Goal: Information Seeking & Learning: Learn about a topic

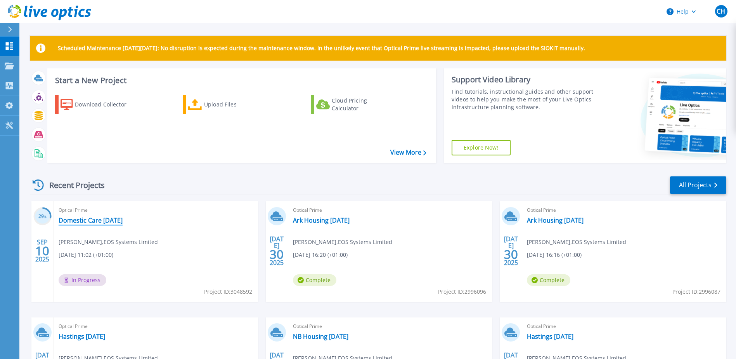
click at [89, 218] on link "Domestic Care [DATE]" at bounding box center [91, 220] width 64 height 8
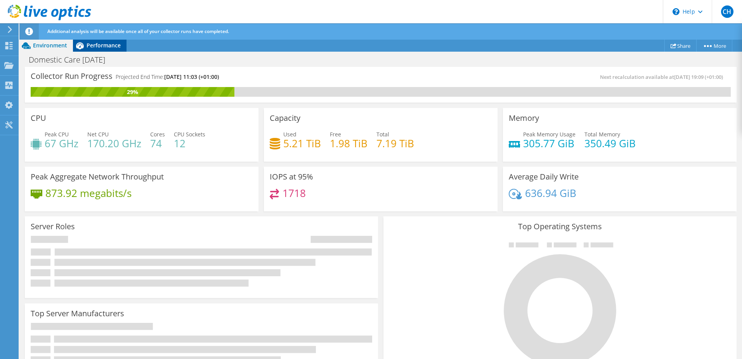
click at [92, 43] on span "Performance" at bounding box center [104, 45] width 34 height 7
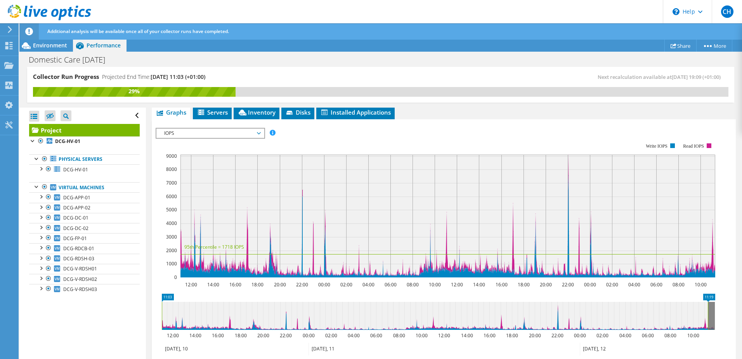
scroll to position [116, 0]
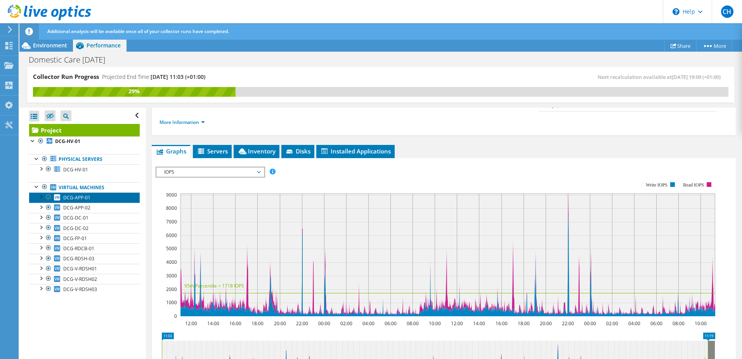
click at [81, 198] on span "DCG-APP-01" at bounding box center [76, 197] width 27 height 7
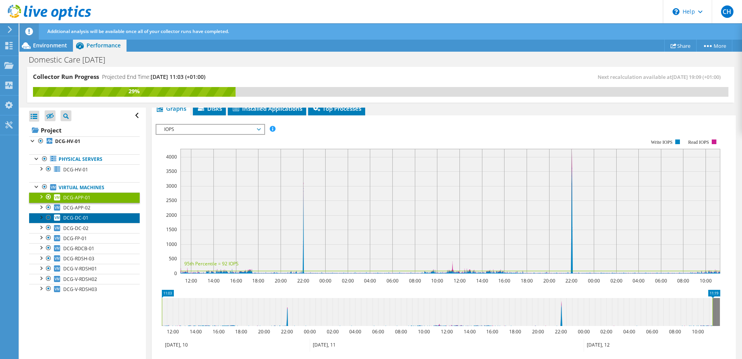
click at [97, 213] on link "DCG-DC-01" at bounding box center [84, 218] width 111 height 10
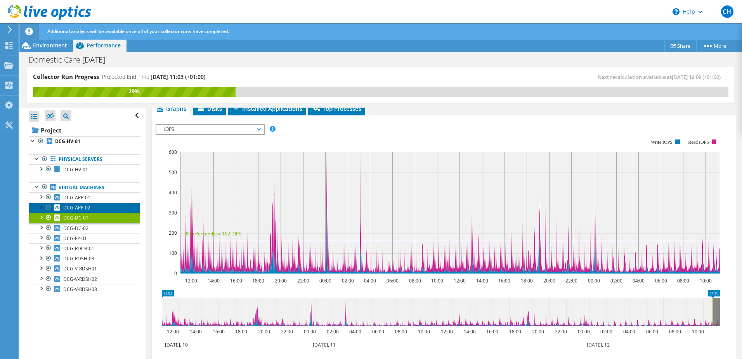
click at [87, 209] on span "DCG-APP-02" at bounding box center [76, 207] width 27 height 7
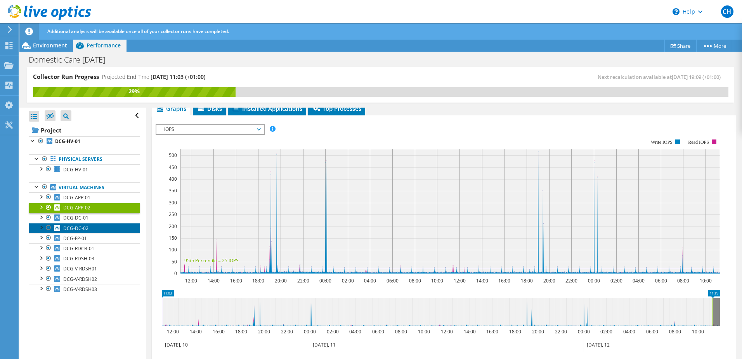
click at [89, 231] on link "DCG-DC-02" at bounding box center [84, 228] width 111 height 10
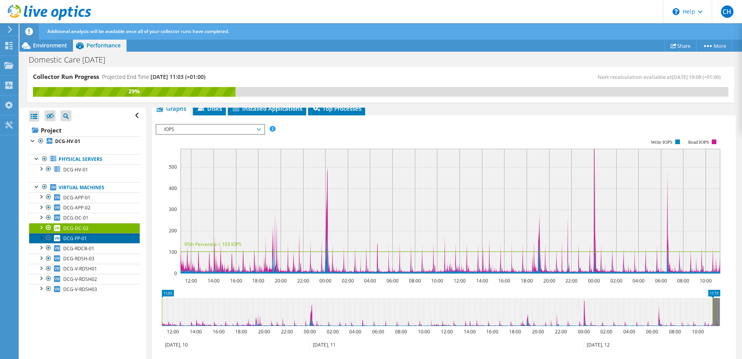
click at [87, 241] on link "DCG-FP-01" at bounding box center [84, 238] width 111 height 10
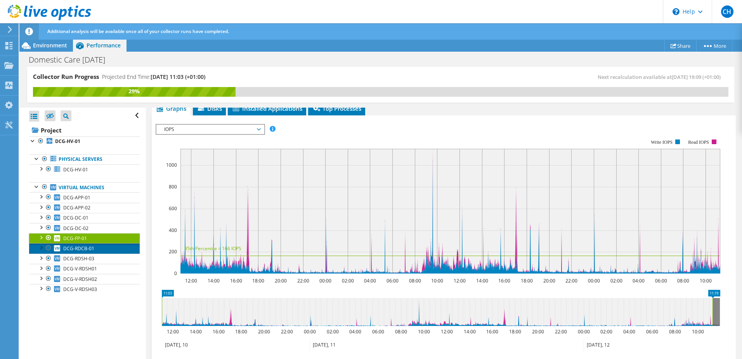
click at [87, 247] on span "DCG-RDCB-01" at bounding box center [78, 248] width 31 height 7
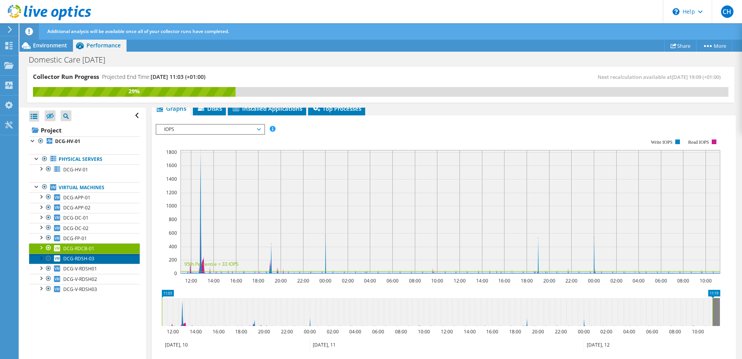
click at [80, 259] on span "DCG-RDSH-03" at bounding box center [78, 258] width 31 height 7
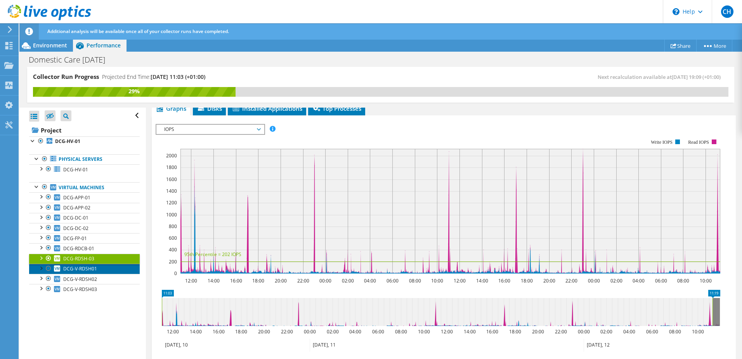
click at [83, 269] on span "DCG-V-RDSH01" at bounding box center [80, 268] width 34 height 7
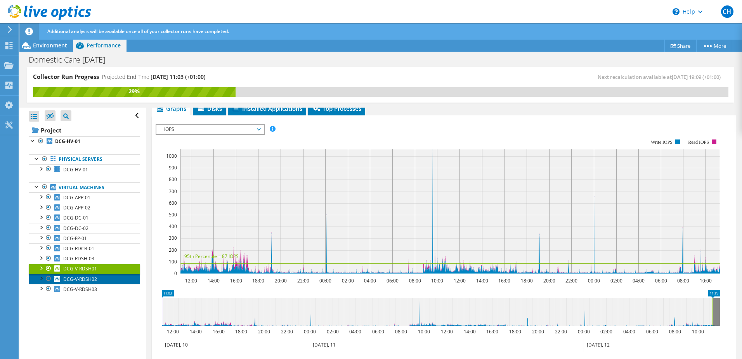
click at [85, 280] on span "DCG-V-RDSH02" at bounding box center [80, 279] width 34 height 7
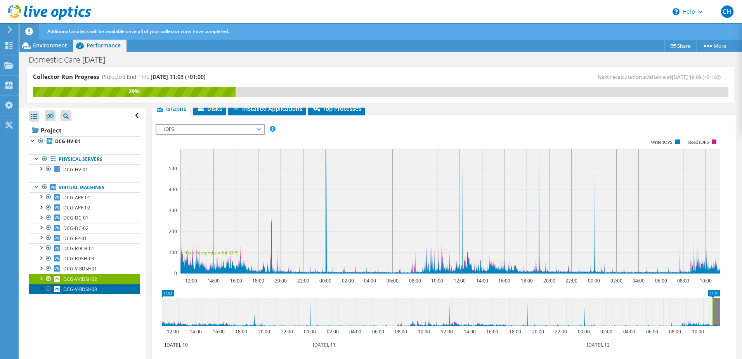
click at [87, 285] on link "DCG-V-RDSH03" at bounding box center [84, 289] width 111 height 10
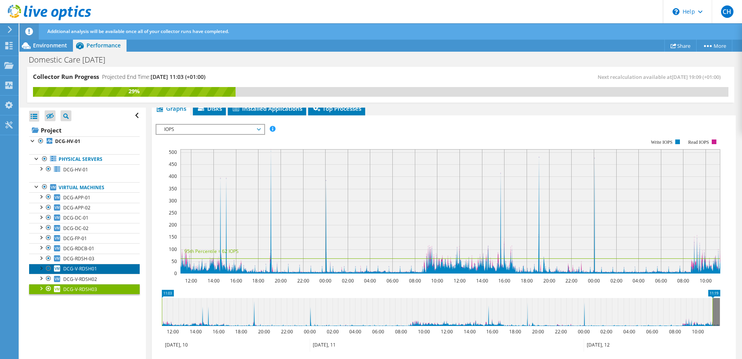
click at [78, 265] on span "DCG-V-RDSH01" at bounding box center [80, 268] width 34 height 7
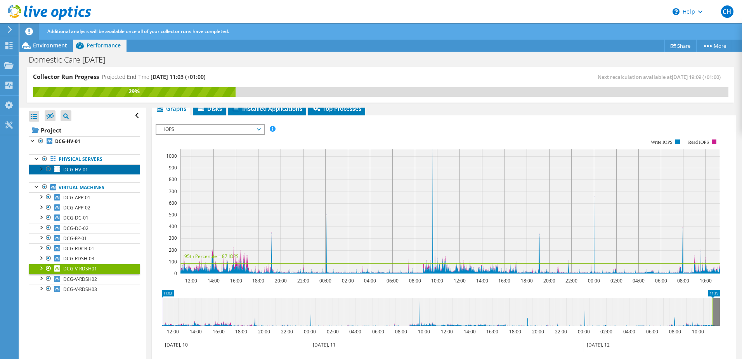
click at [67, 171] on span "DCG-HV-01" at bounding box center [75, 169] width 25 height 7
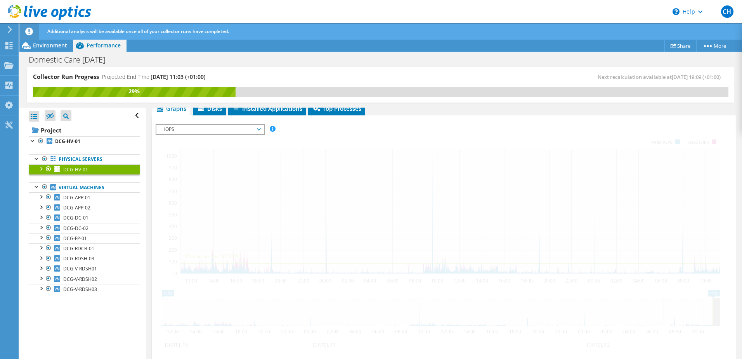
click at [43, 170] on div at bounding box center [41, 168] width 8 height 8
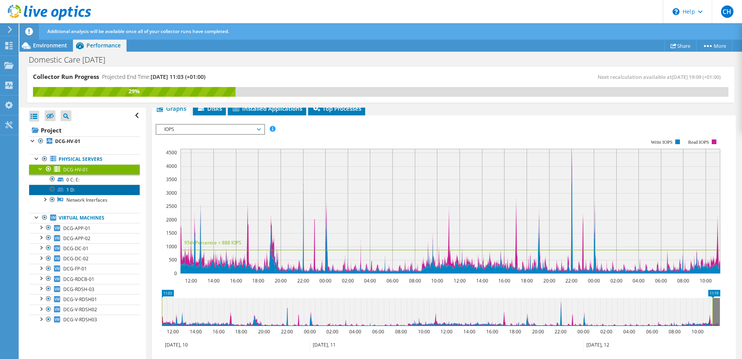
click at [72, 192] on link "1 D:" at bounding box center [84, 189] width 111 height 10
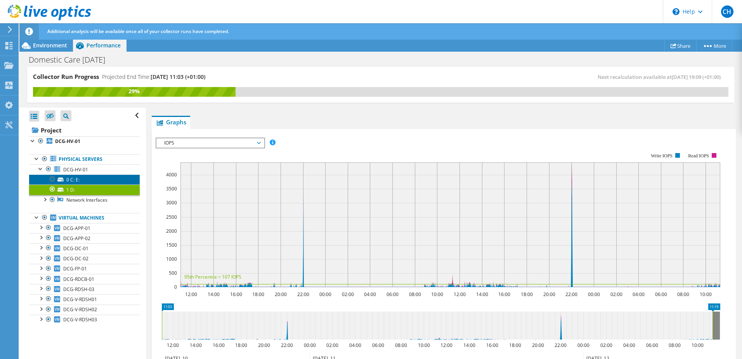
click at [75, 182] on link "0 C: E:" at bounding box center [84, 179] width 111 height 10
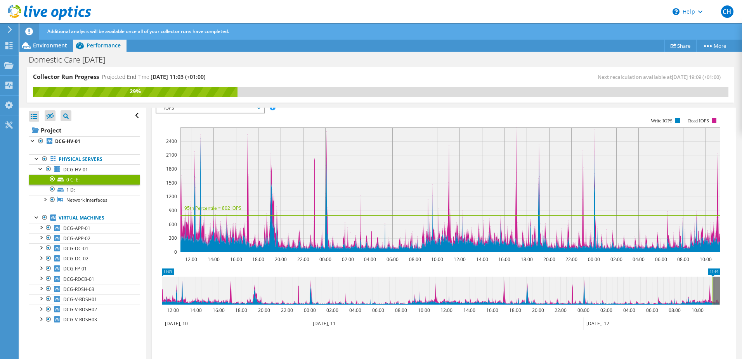
scroll to position [194, 0]
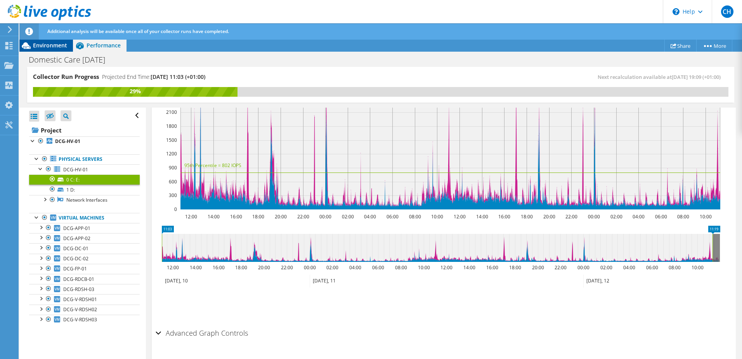
click at [43, 47] on span "Environment" at bounding box center [50, 45] width 34 height 7
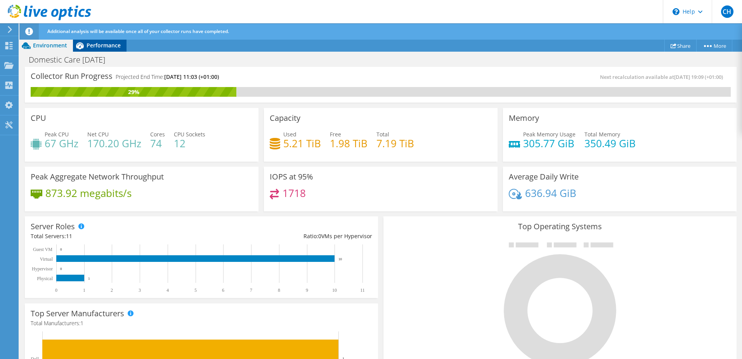
click at [93, 49] on span "Performance" at bounding box center [104, 45] width 34 height 7
click at [106, 42] on span "Performance" at bounding box center [104, 45] width 34 height 7
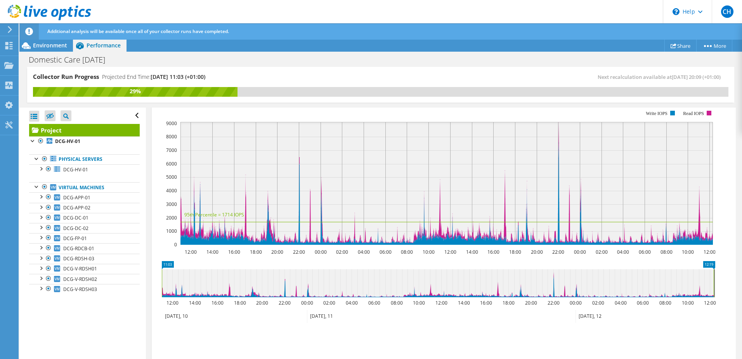
scroll to position [227, 0]
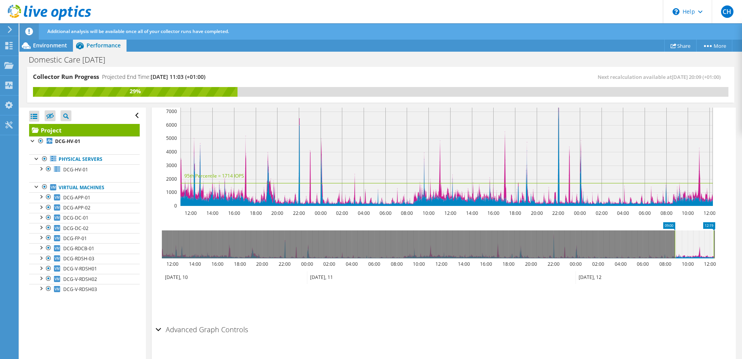
drag, startPoint x: 163, startPoint y: 238, endPoint x: 676, endPoint y: 249, distance: 513.3
click at [676, 249] on icon "12:19 09:00 12:00 14:00 16:00 18:00 20:00 22:00 00:00 02:00 04:00 06:00 08:00 1…" at bounding box center [439, 253] width 566 height 62
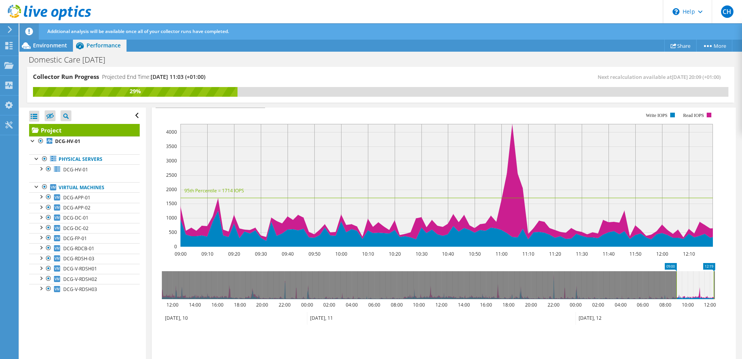
scroll to position [149, 0]
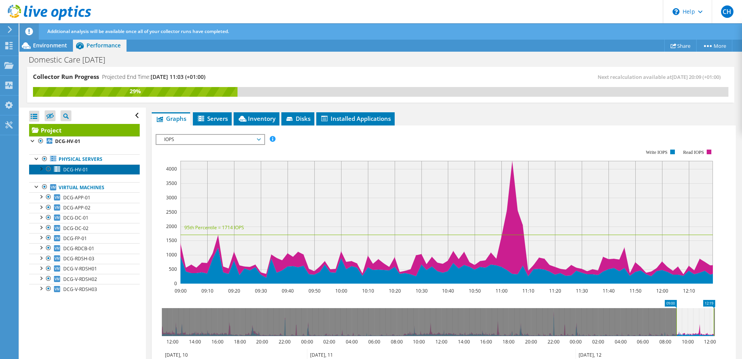
click at [64, 167] on span "DCG-HV-01" at bounding box center [75, 169] width 25 height 7
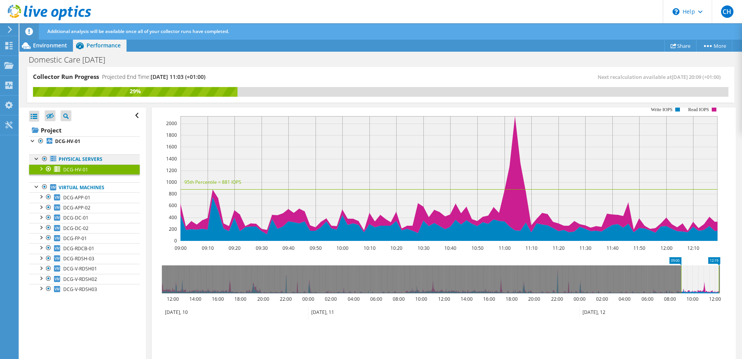
scroll to position [122, 0]
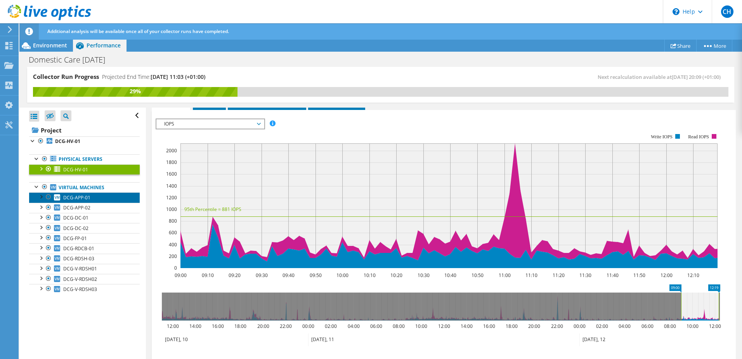
click at [74, 195] on span "DCG-APP-01" at bounding box center [76, 197] width 27 height 7
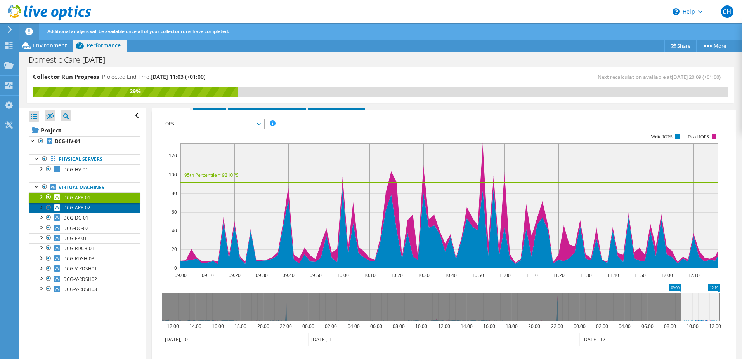
click at [78, 208] on span "DCG-APP-02" at bounding box center [76, 207] width 27 height 7
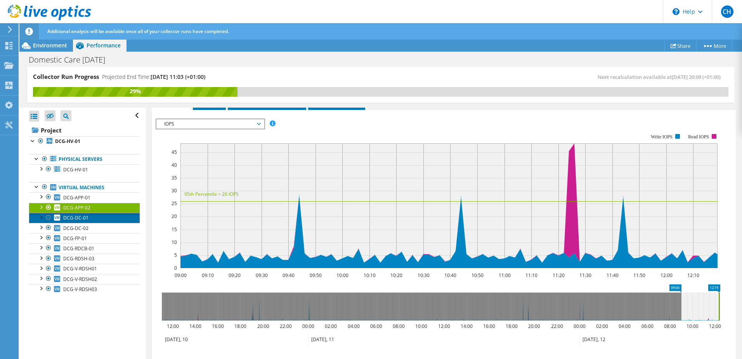
click at [75, 217] on span "DCG-DC-01" at bounding box center [75, 217] width 25 height 7
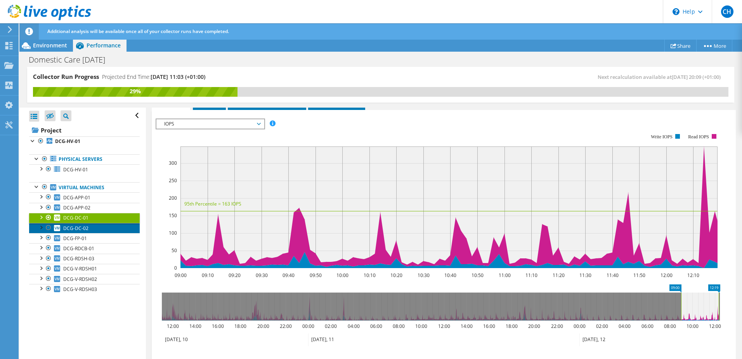
click at [75, 232] on link "DCG-DC-02" at bounding box center [84, 228] width 111 height 10
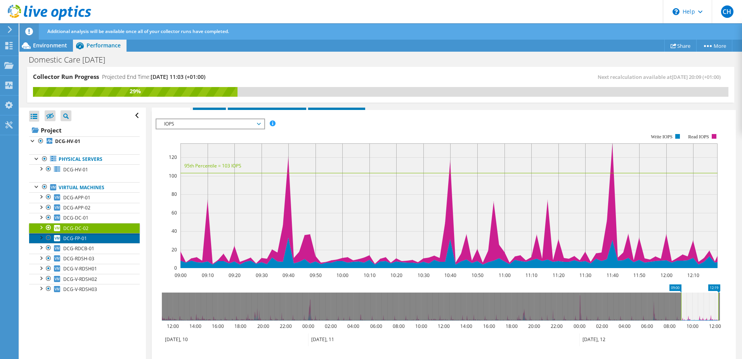
click at [75, 236] on span "DCG-FP-01" at bounding box center [75, 238] width 24 height 7
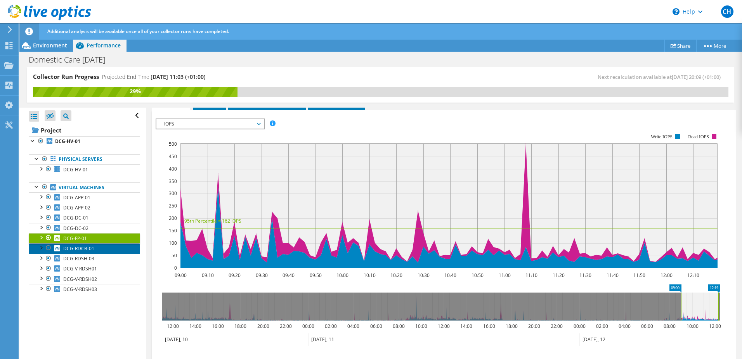
click at [80, 247] on span "DCG-RDCB-01" at bounding box center [78, 248] width 31 height 7
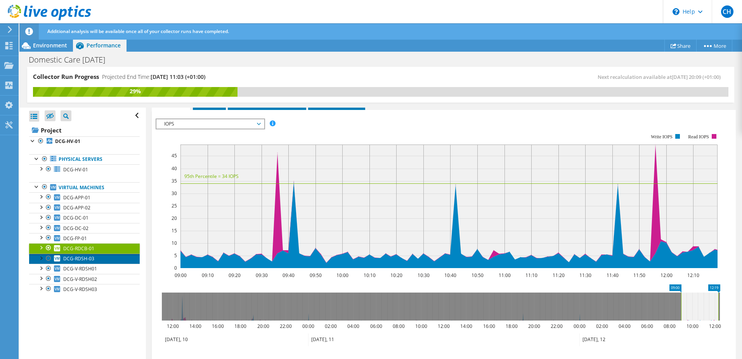
click at [88, 259] on span "DCG-RDSH-03" at bounding box center [78, 258] width 31 height 7
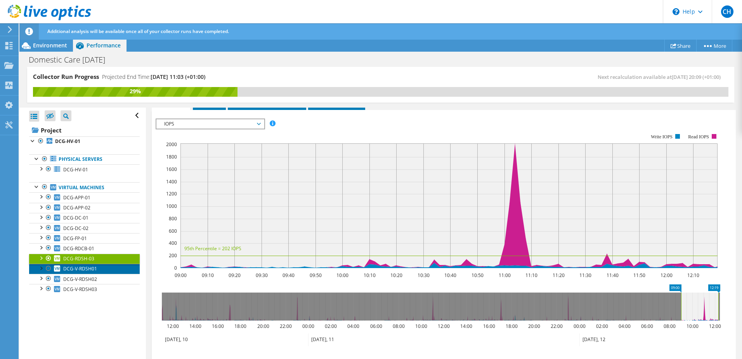
click at [94, 272] on span "DCG-V-RDSH01" at bounding box center [80, 268] width 34 height 7
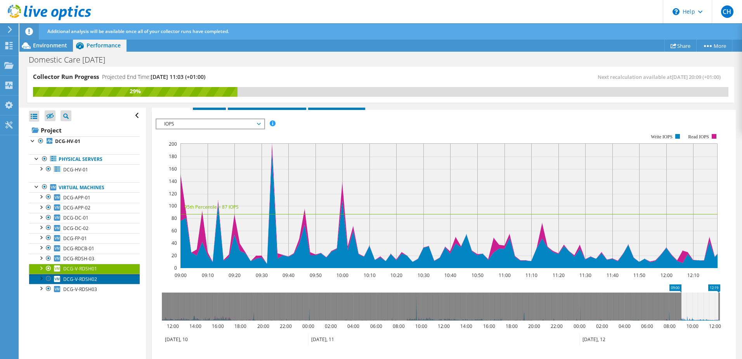
click at [94, 279] on span "DCG-V-RDSH02" at bounding box center [80, 279] width 34 height 7
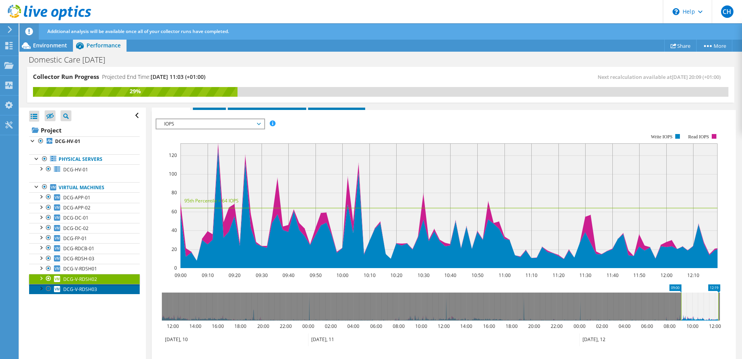
click at [87, 290] on span "DCG-V-RDSH03" at bounding box center [80, 289] width 34 height 7
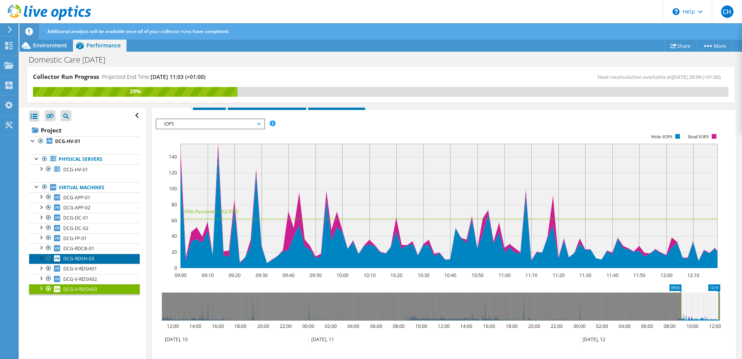
click at [84, 260] on span "DCG-RDSH-03" at bounding box center [78, 258] width 31 height 7
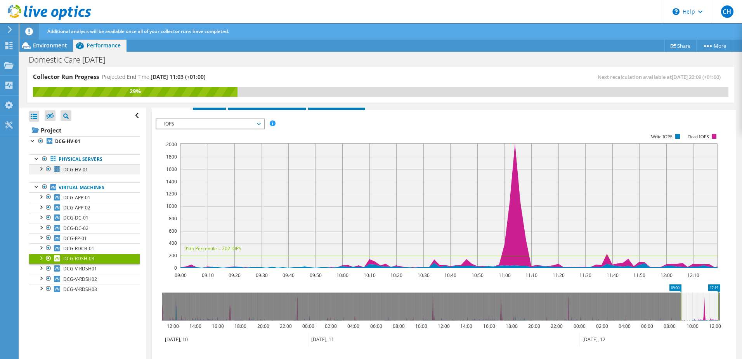
click at [42, 167] on div at bounding box center [41, 168] width 8 height 8
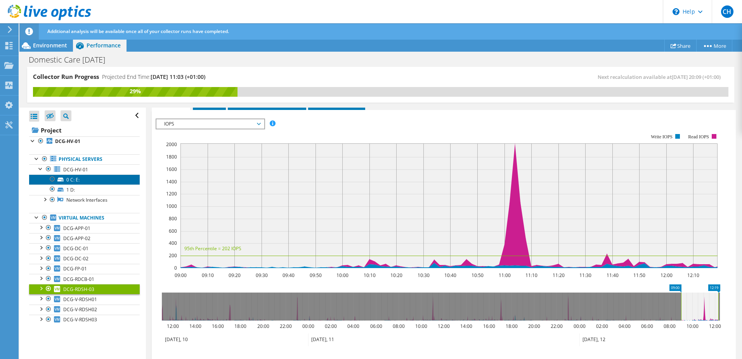
click at [68, 179] on link "0 C: E:" at bounding box center [84, 179] width 111 height 10
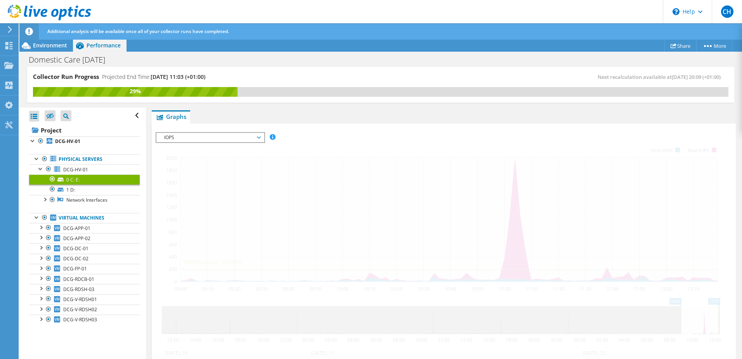
scroll to position [135, 0]
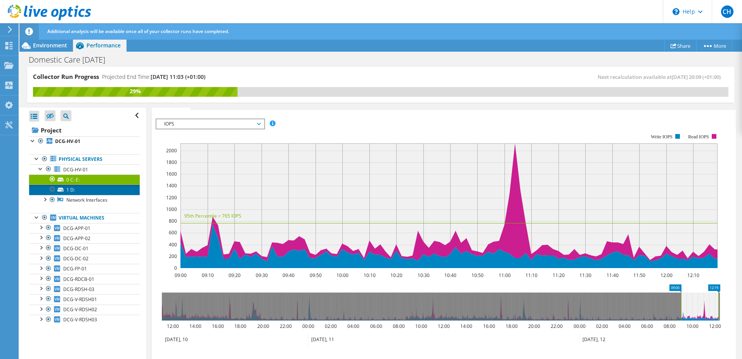
click at [71, 190] on link "1 D:" at bounding box center [84, 189] width 111 height 10
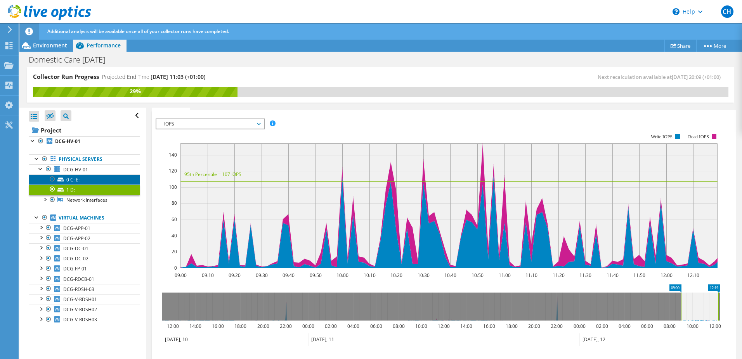
click at [80, 179] on link "0 C: E:" at bounding box center [84, 179] width 111 height 10
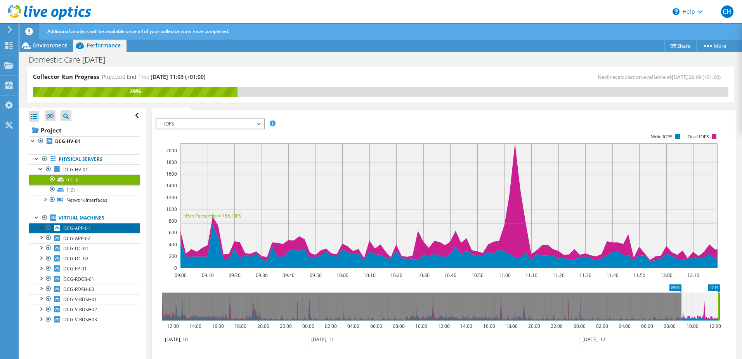
click at [78, 229] on span "DCG-APP-01" at bounding box center [76, 228] width 27 height 7
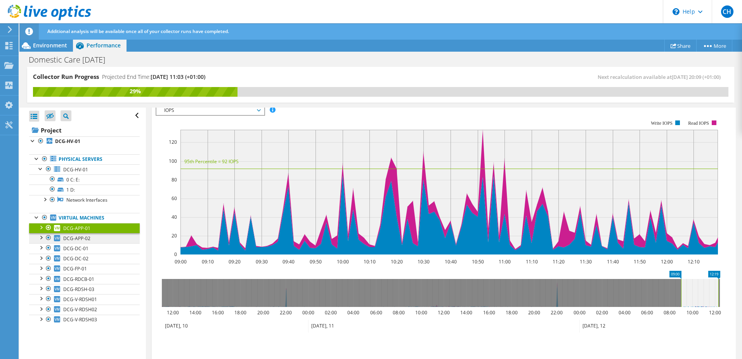
scroll to position [122, 0]
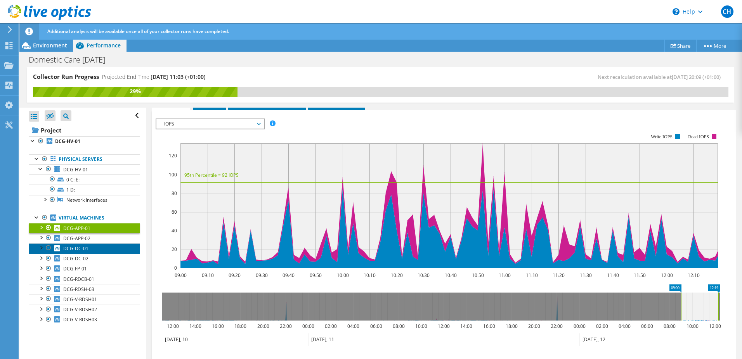
click at [85, 243] on link "DCG-DC-01" at bounding box center [84, 248] width 111 height 10
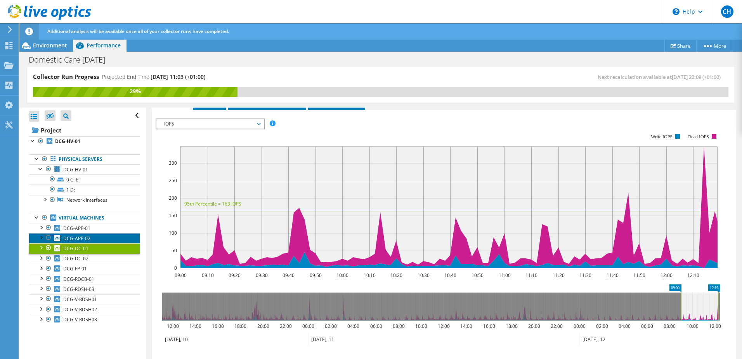
click at [83, 236] on span "DCG-APP-02" at bounding box center [76, 238] width 27 height 7
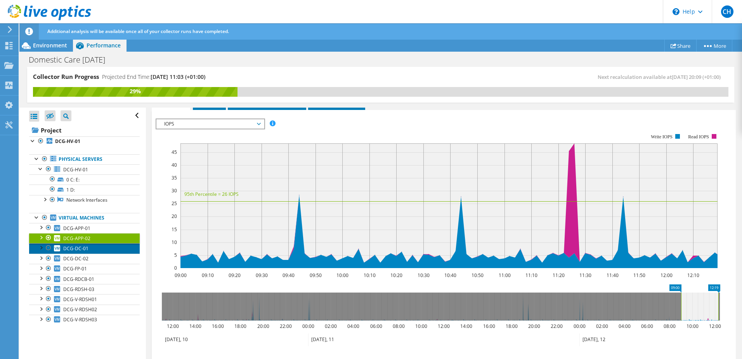
click at [82, 251] on span "DCG-DC-01" at bounding box center [75, 248] width 25 height 7
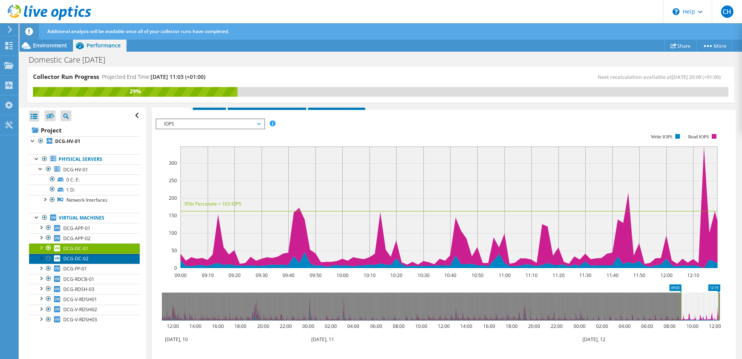
click at [80, 259] on span "DCG-DC-02" at bounding box center [75, 258] width 25 height 7
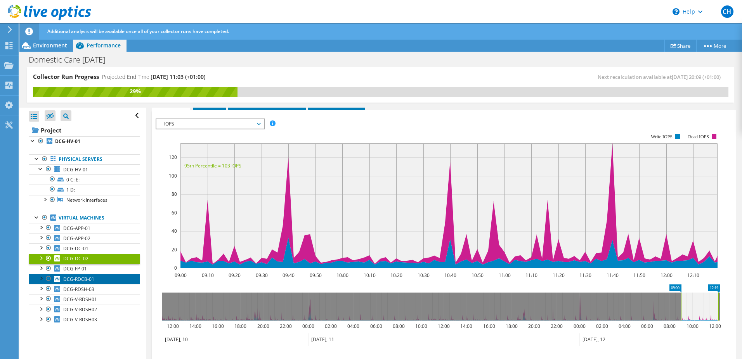
click at [89, 280] on span "DCG-RDCB-01" at bounding box center [78, 279] width 31 height 7
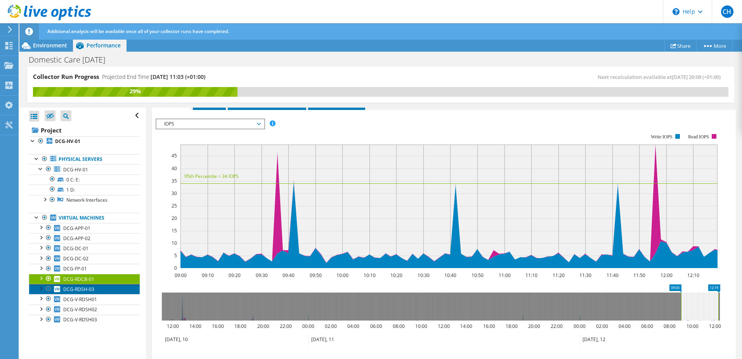
click at [89, 287] on span "DCG-RDSH-03" at bounding box center [78, 289] width 31 height 7
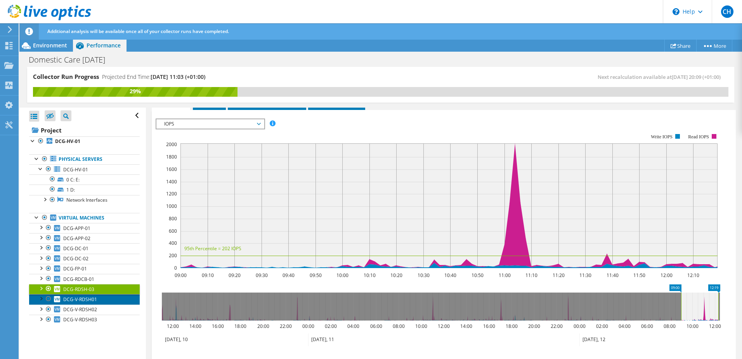
click at [93, 298] on span "DCG-V-RDSH01" at bounding box center [80, 299] width 34 height 7
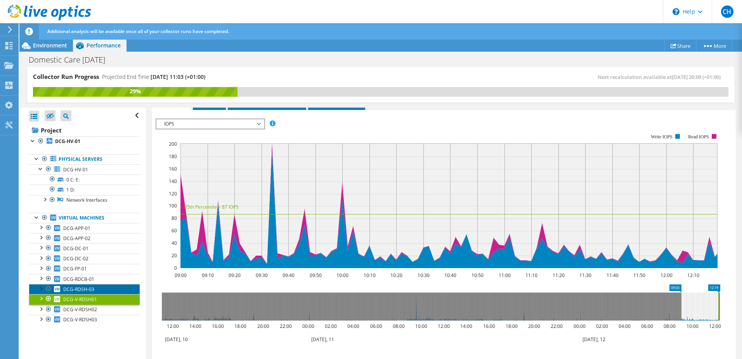
click at [95, 292] on link "DCG-RDSH-03" at bounding box center [84, 289] width 111 height 10
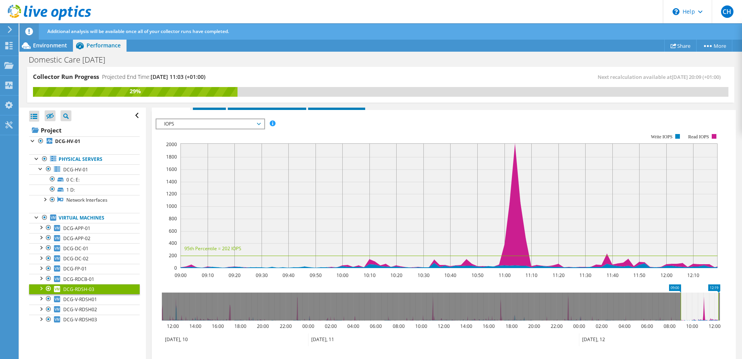
drag, startPoint x: 52, startPoint y: 43, endPoint x: 87, endPoint y: 41, distance: 34.7
click at [52, 43] on span "Environment" at bounding box center [50, 45] width 34 height 7
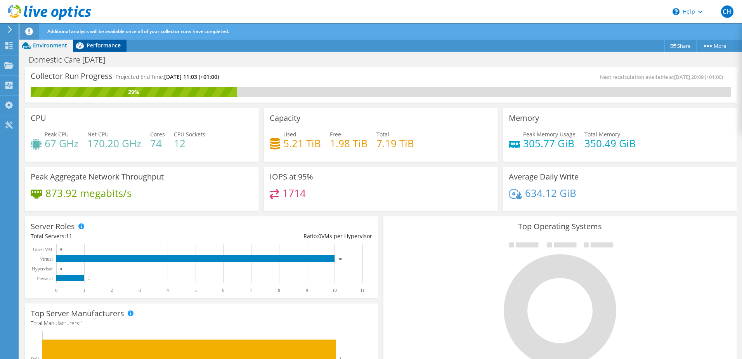
click at [94, 40] on div "Performance" at bounding box center [100, 45] width 54 height 12
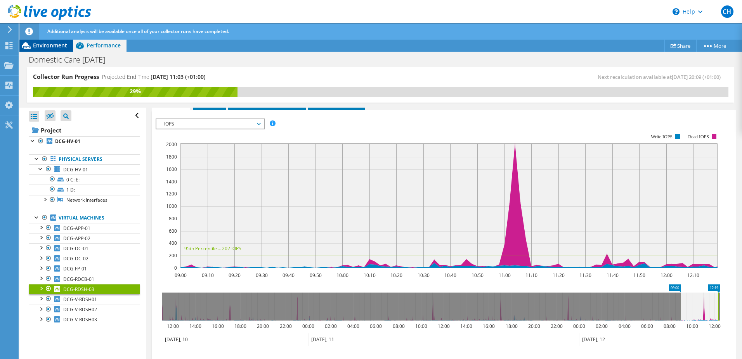
click at [42, 46] on span "Environment" at bounding box center [50, 45] width 34 height 7
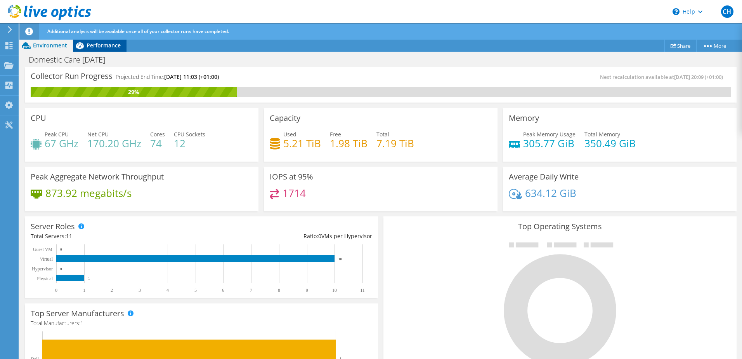
click at [73, 46] on icon at bounding box center [80, 46] width 14 height 14
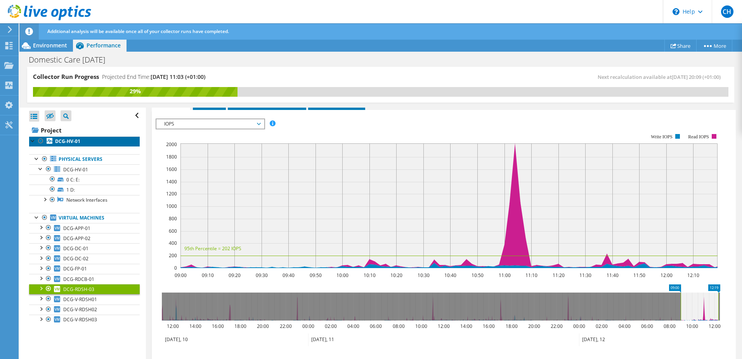
click at [66, 141] on b "DCG-HV-01" at bounding box center [67, 141] width 25 height 7
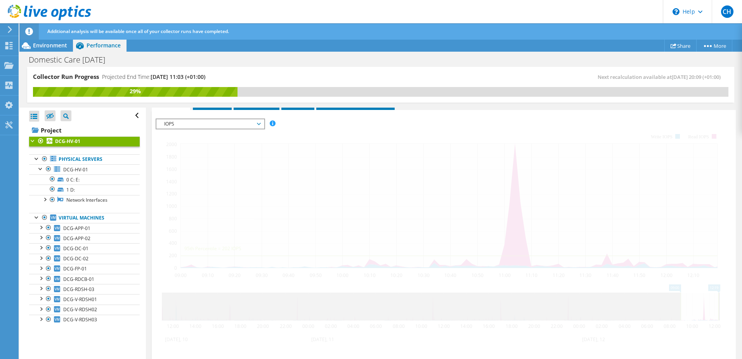
scroll to position [141, 0]
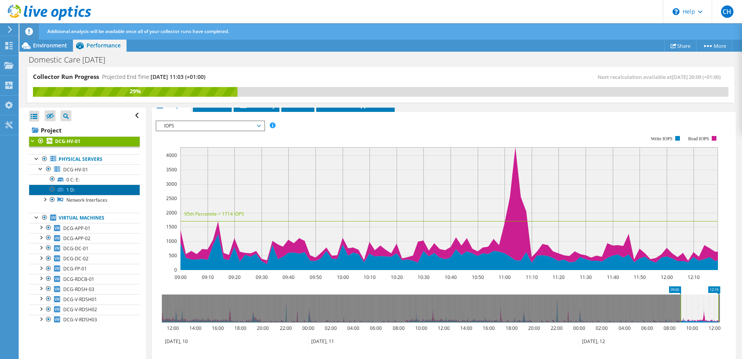
click at [69, 186] on link "1 D:" at bounding box center [84, 189] width 111 height 10
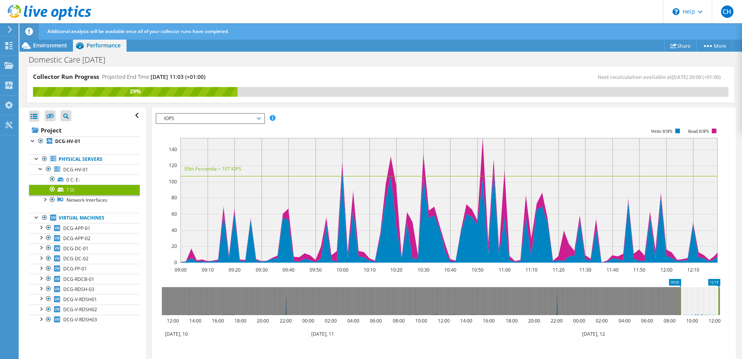
scroll to position [135, 0]
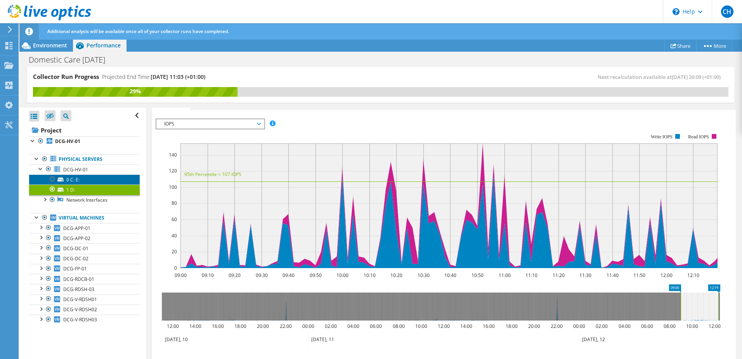
click at [72, 179] on link "0 C: E:" at bounding box center [84, 179] width 111 height 10
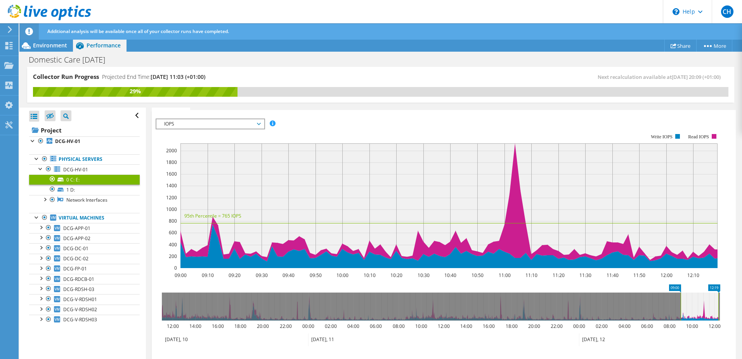
click at [186, 128] on span "IOPS" at bounding box center [210, 123] width 100 height 9
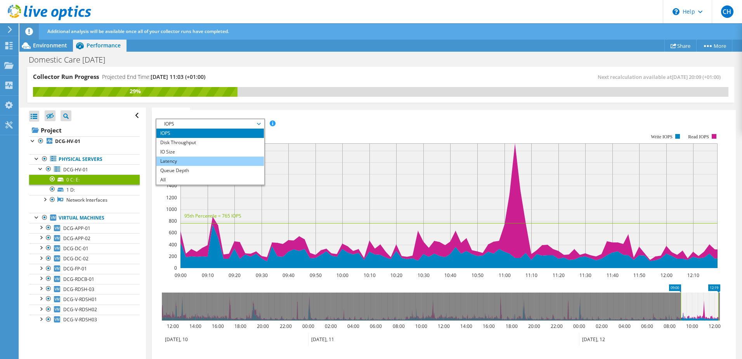
click at [189, 162] on li "Latency" at bounding box center [210, 160] width 108 height 9
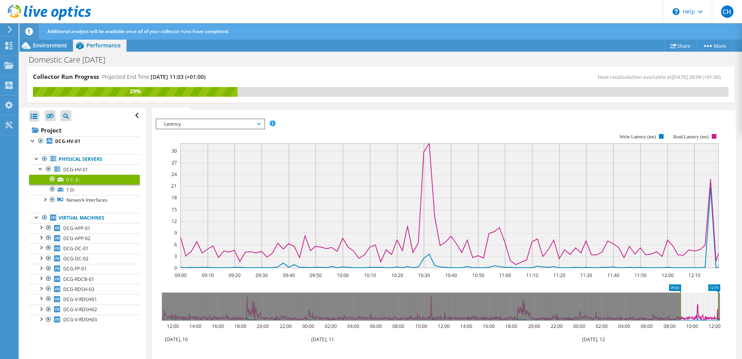
click at [207, 125] on span "Latency" at bounding box center [210, 123] width 100 height 9
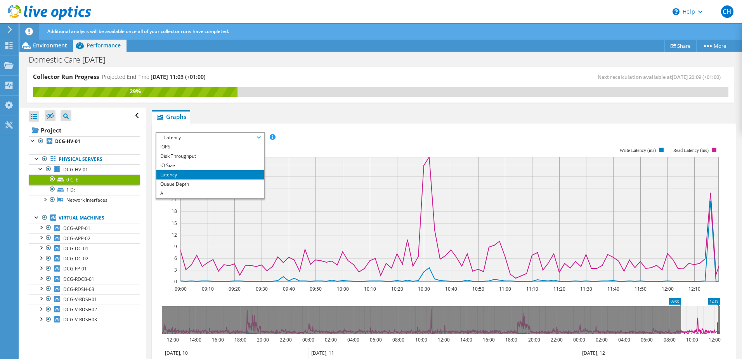
scroll to position [97, 0]
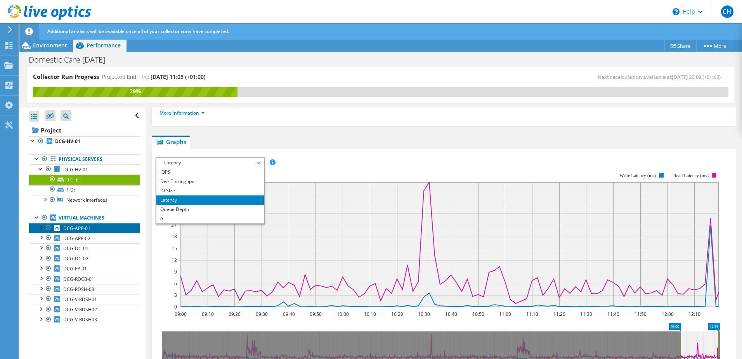
click at [69, 226] on span "DCG-APP-01" at bounding box center [76, 228] width 27 height 7
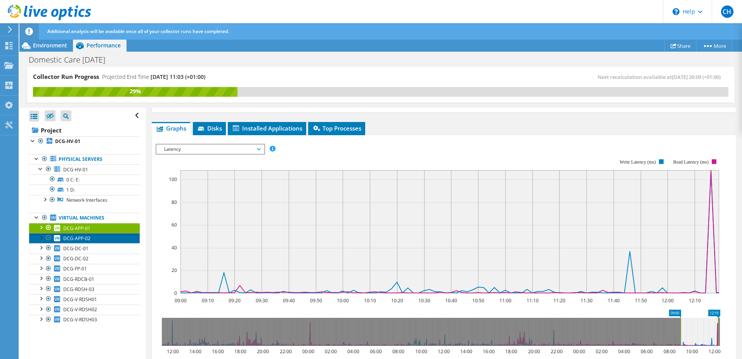
click at [91, 242] on link "DCG-APP-02" at bounding box center [84, 238] width 111 height 10
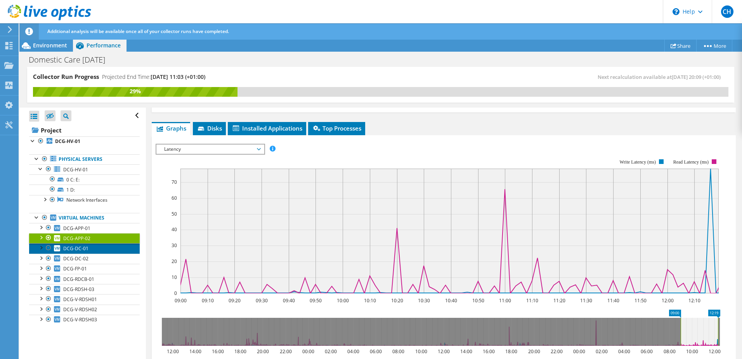
click at [89, 252] on link "DCG-DC-01" at bounding box center [84, 248] width 111 height 10
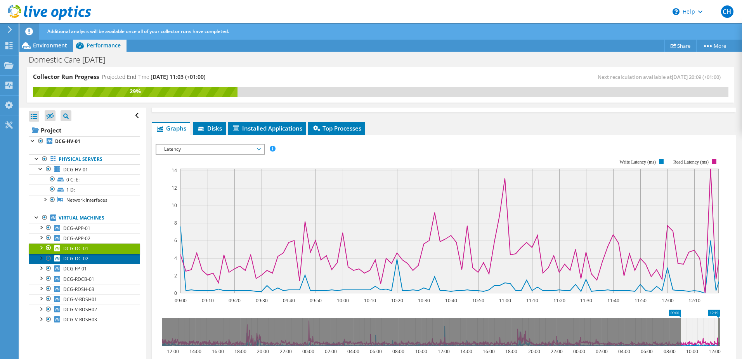
click at [88, 259] on link "DCG-DC-02" at bounding box center [84, 258] width 111 height 10
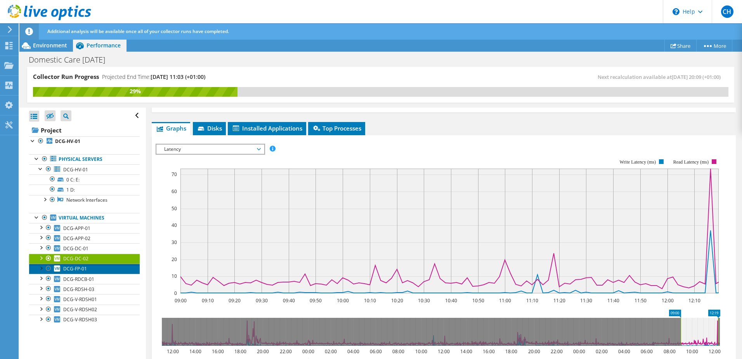
click at [87, 267] on link "DCG-FP-01" at bounding box center [84, 269] width 111 height 10
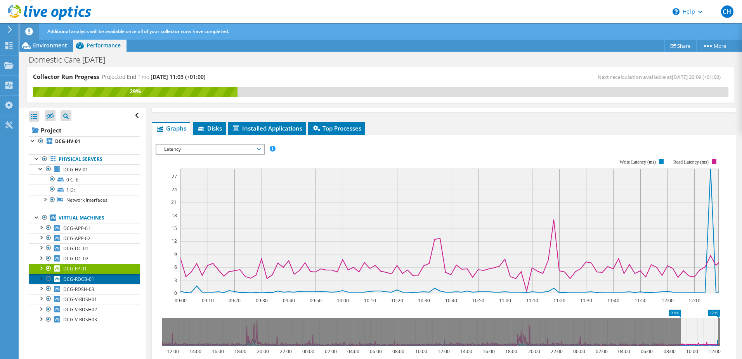
click at [87, 281] on span "DCG-RDCB-01" at bounding box center [78, 279] width 31 height 7
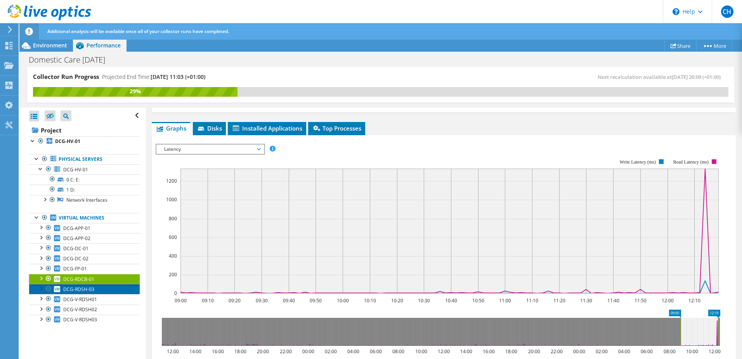
click at [88, 291] on span "DCG-RDSH-03" at bounding box center [78, 289] width 31 height 7
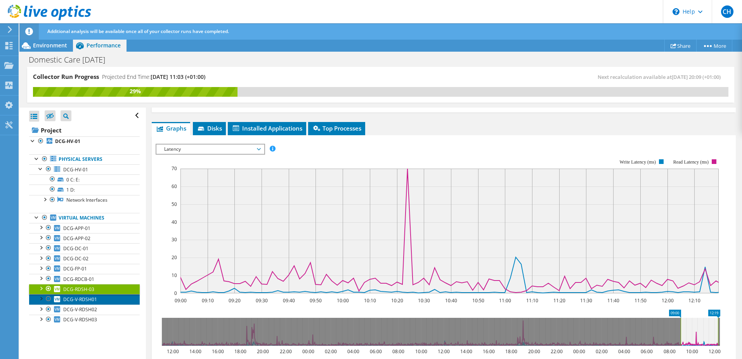
click at [86, 300] on span "DCG-V-RDSH01" at bounding box center [80, 299] width 34 height 7
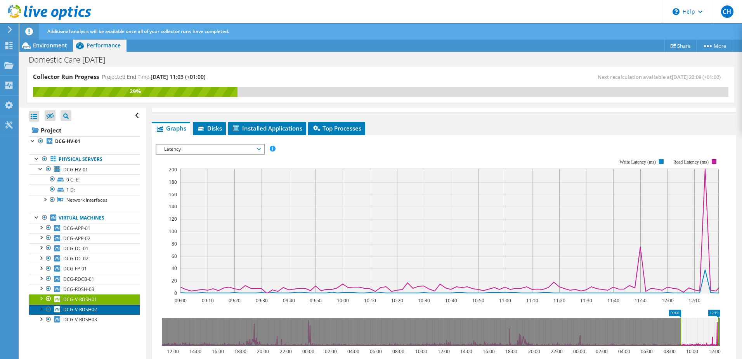
click at [81, 307] on span "DCG-V-RDSH02" at bounding box center [80, 309] width 34 height 7
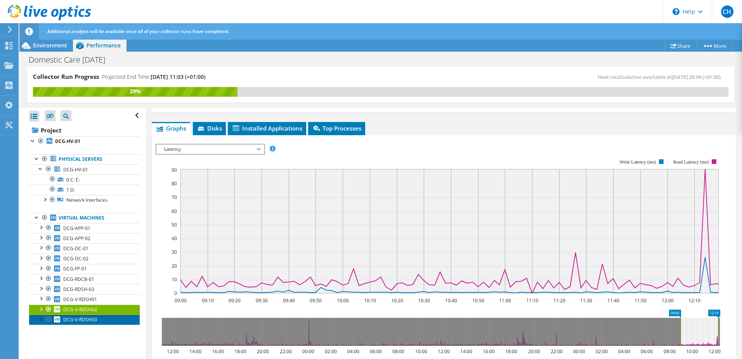
click at [82, 319] on span "DCG-V-RDSH03" at bounding box center [80, 319] width 34 height 7
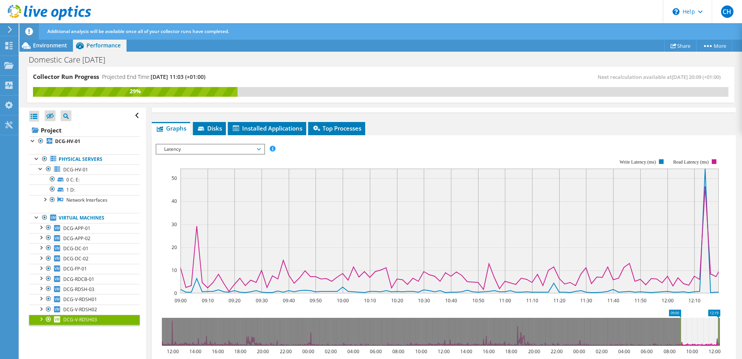
click at [209, 148] on span "Latency" at bounding box center [210, 148] width 100 height 9
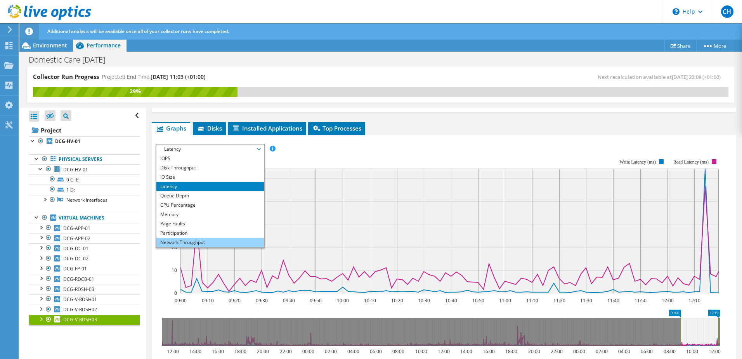
click at [199, 246] on li "Network Throughput" at bounding box center [210, 242] width 108 height 9
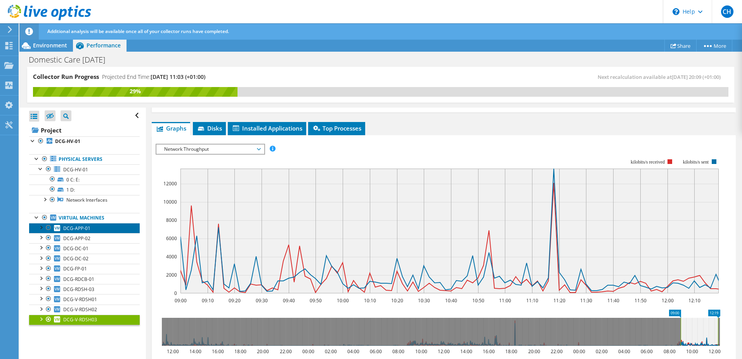
click at [78, 230] on span "DCG-APP-01" at bounding box center [76, 228] width 27 height 7
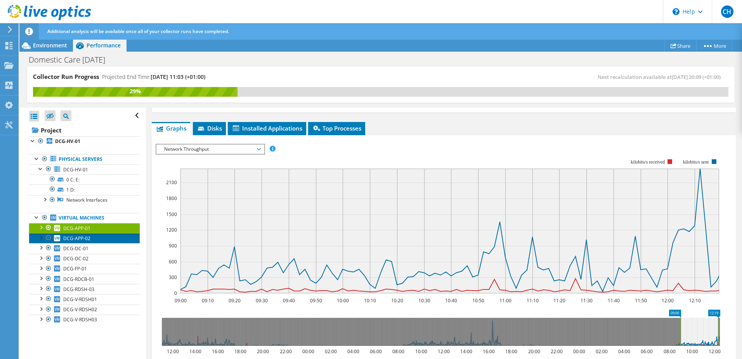
click at [85, 240] on span "DCG-APP-02" at bounding box center [76, 238] width 27 height 7
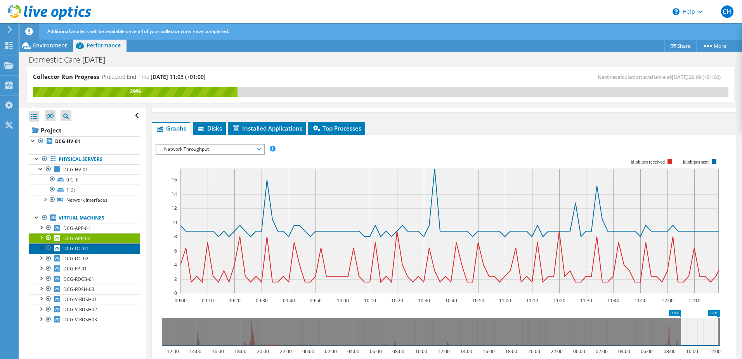
click at [80, 245] on span "DCG-DC-01" at bounding box center [75, 248] width 25 height 7
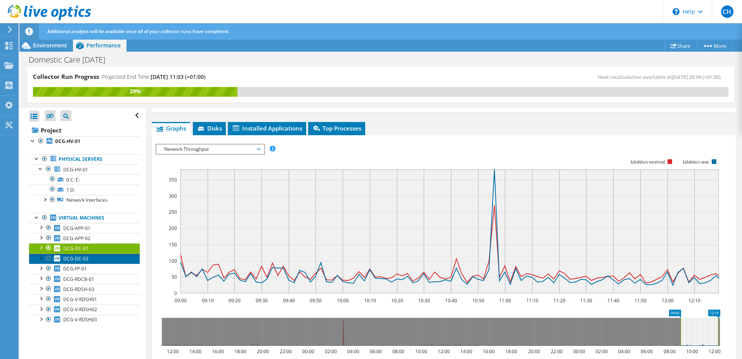
click at [86, 259] on span "DCG-DC-02" at bounding box center [75, 258] width 25 height 7
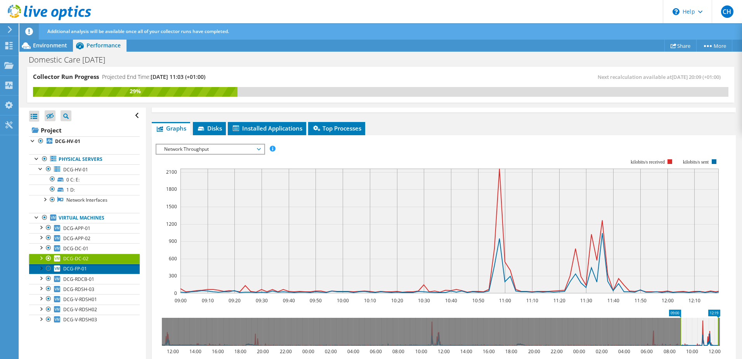
click at [86, 269] on span "DCG-FP-01" at bounding box center [75, 268] width 24 height 7
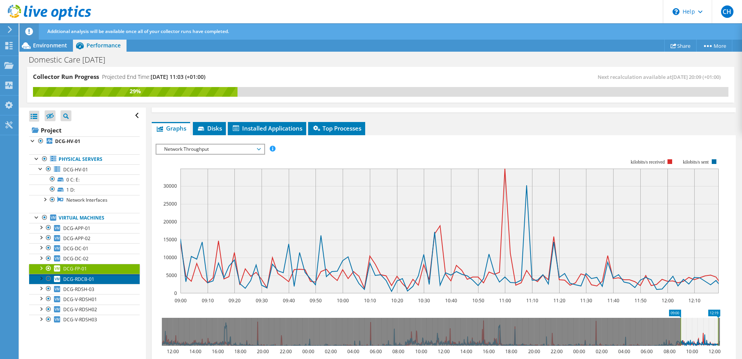
click at [86, 281] on span "DCG-RDCB-01" at bounding box center [78, 279] width 31 height 7
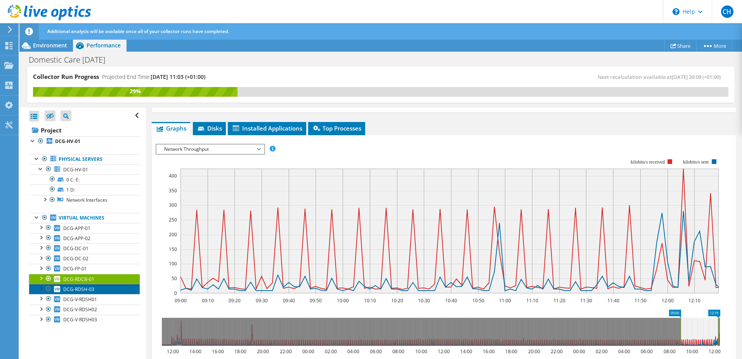
click at [85, 291] on span "DCG-RDSH-03" at bounding box center [78, 289] width 31 height 7
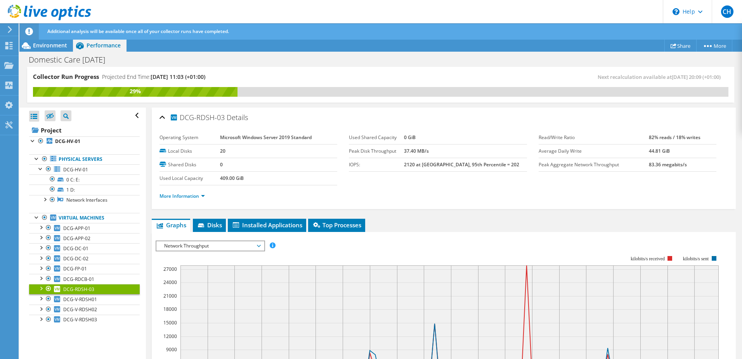
scroll to position [97, 0]
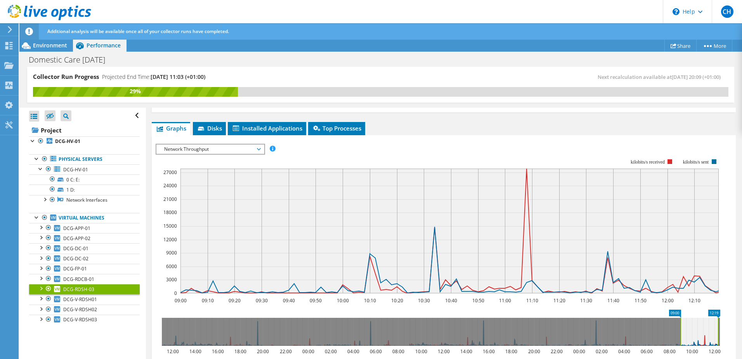
click at [178, 148] on span "Network Throughput" at bounding box center [210, 148] width 100 height 9
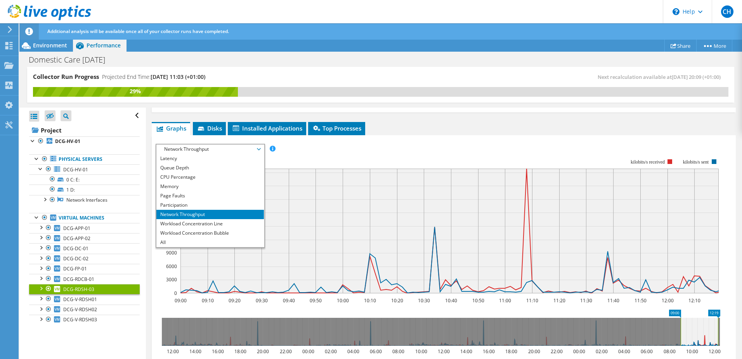
scroll to position [0, 0]
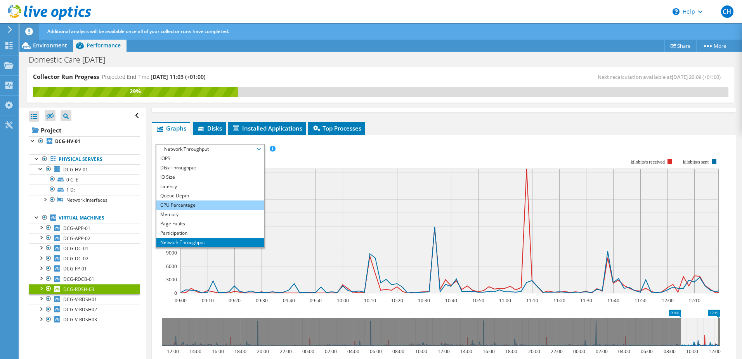
click at [200, 207] on li "CPU Percentage" at bounding box center [210, 204] width 108 height 9
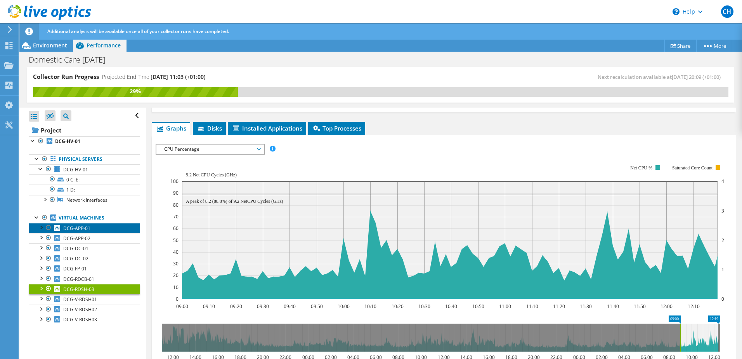
click at [91, 227] on link "DCG-APP-01" at bounding box center [84, 228] width 111 height 10
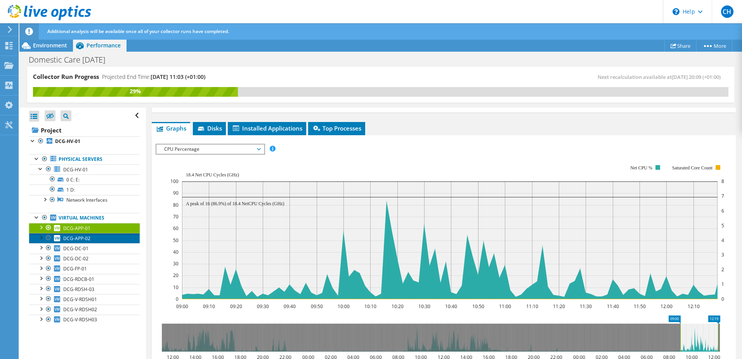
click at [85, 240] on span "DCG-APP-02" at bounding box center [76, 238] width 27 height 7
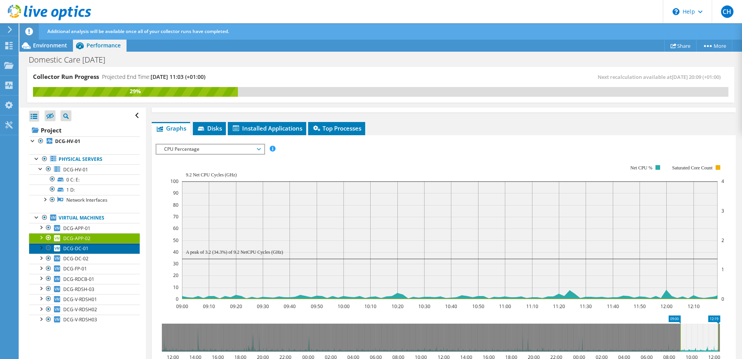
click at [72, 245] on span "DCG-DC-01" at bounding box center [75, 248] width 25 height 7
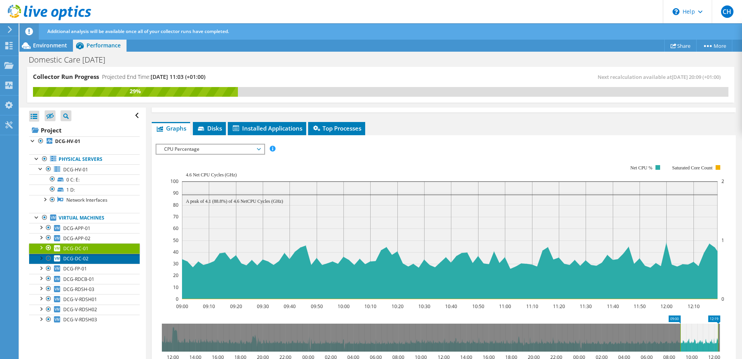
click at [73, 253] on link "DCG-DC-02" at bounding box center [84, 258] width 111 height 10
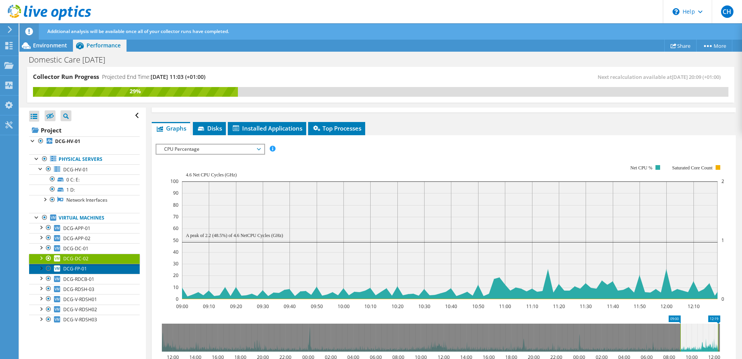
click at [78, 268] on span "DCG-FP-01" at bounding box center [75, 268] width 24 height 7
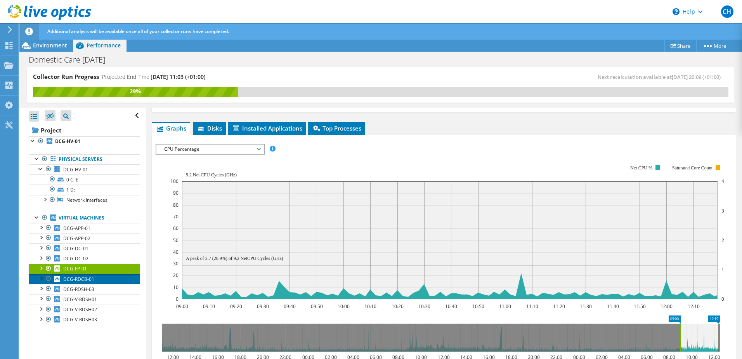
click at [76, 277] on span "DCG-RDCB-01" at bounding box center [78, 279] width 31 height 7
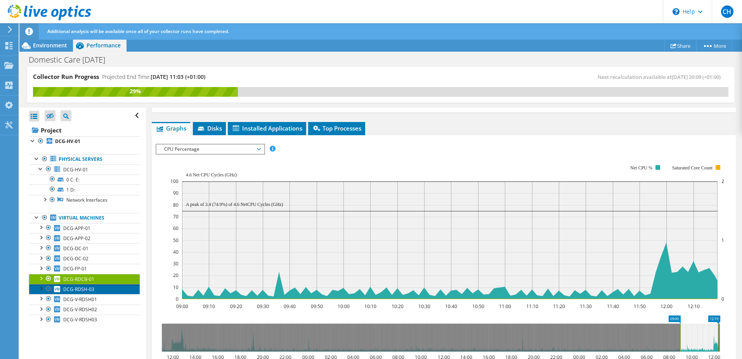
click at [77, 286] on span "DCG-RDSH-03" at bounding box center [78, 289] width 31 height 7
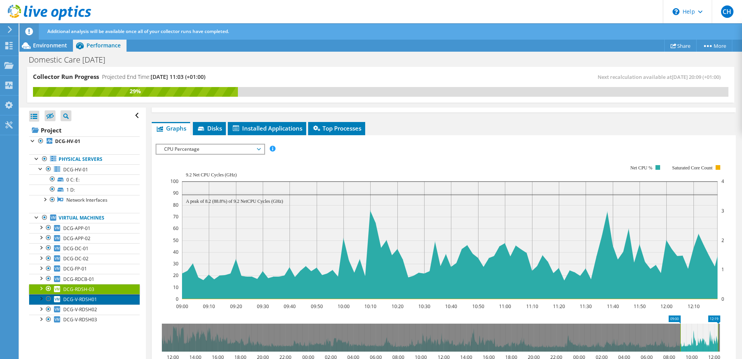
click at [78, 296] on span "DCG-V-RDSH01" at bounding box center [80, 299] width 34 height 7
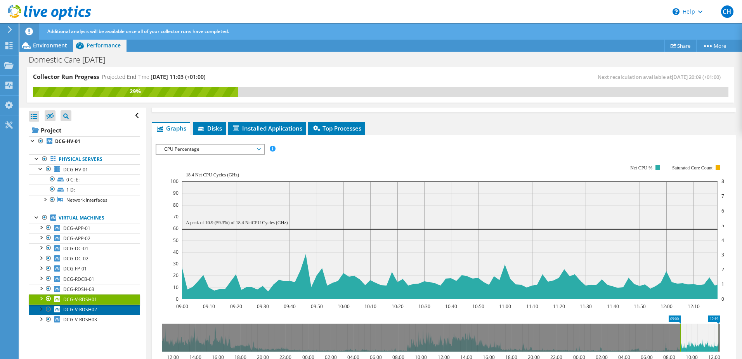
click at [78, 311] on span "DCG-V-RDSH02" at bounding box center [80, 309] width 34 height 7
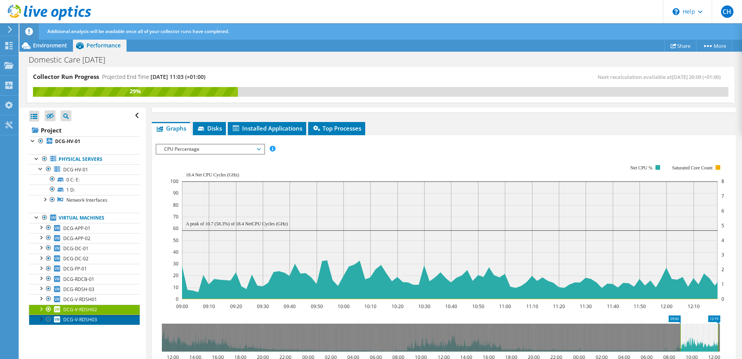
click at [78, 318] on span "DCG-V-RDSH03" at bounding box center [80, 319] width 34 height 7
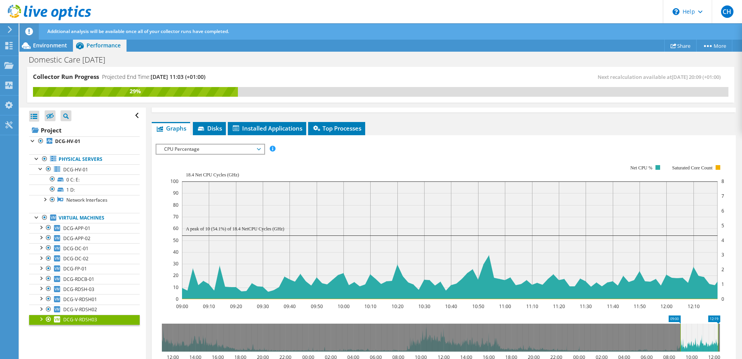
click at [185, 149] on span "CPU Percentage" at bounding box center [210, 148] width 100 height 9
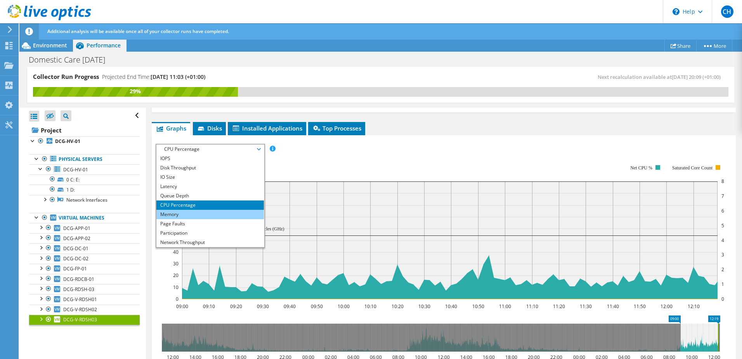
click at [182, 214] on li "Memory" at bounding box center [210, 214] width 108 height 9
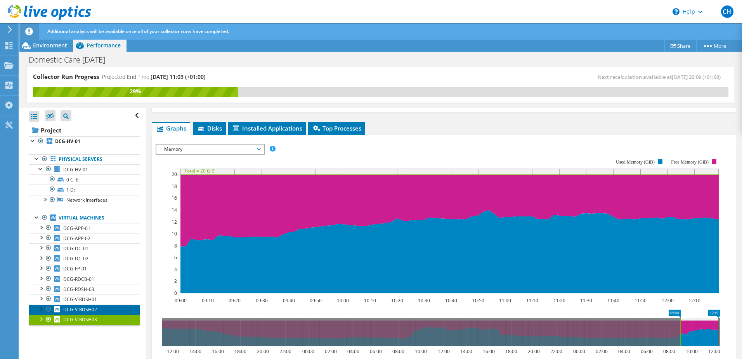
click at [93, 311] on span "DCG-V-RDSH02" at bounding box center [80, 309] width 34 height 7
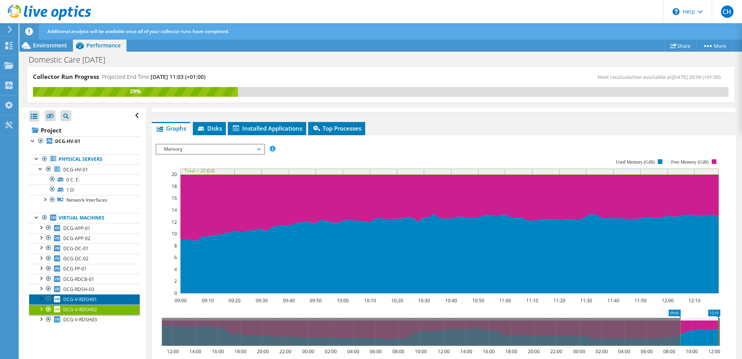
click at [89, 301] on span "DCG-V-RDSH01" at bounding box center [80, 299] width 34 height 7
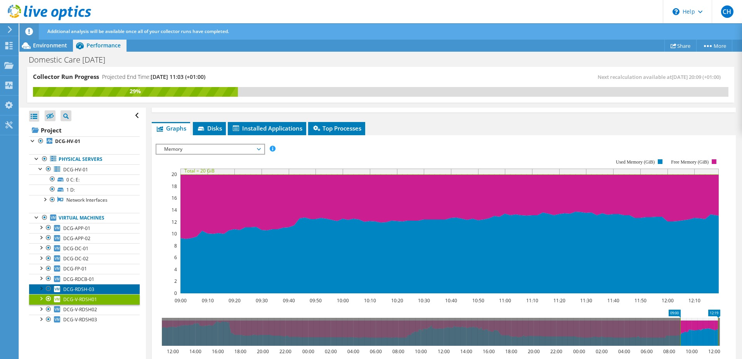
click at [83, 289] on span "DCG-RDSH-03" at bounding box center [78, 289] width 31 height 7
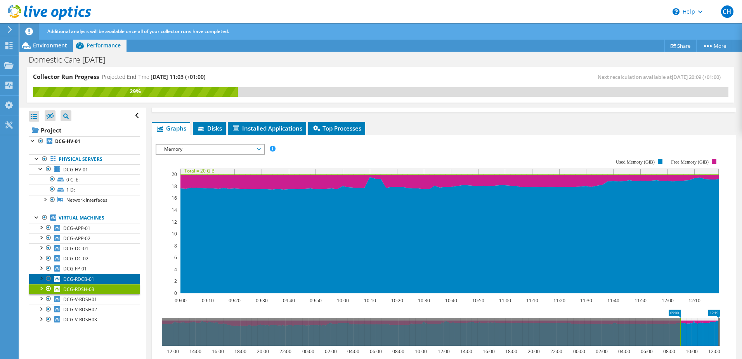
click at [89, 278] on span "DCG-RDCB-01" at bounding box center [78, 279] width 31 height 7
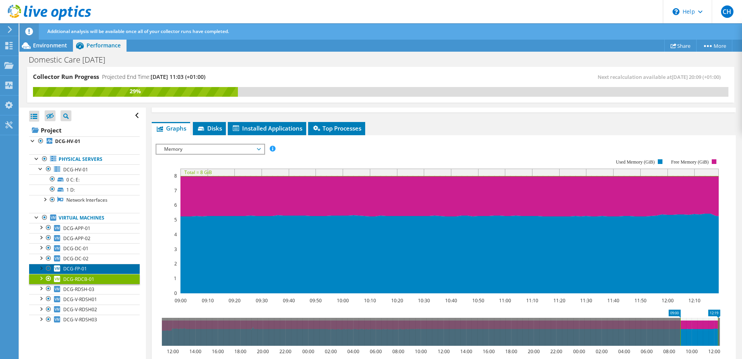
click at [85, 270] on span "DCG-FP-01" at bounding box center [75, 268] width 24 height 7
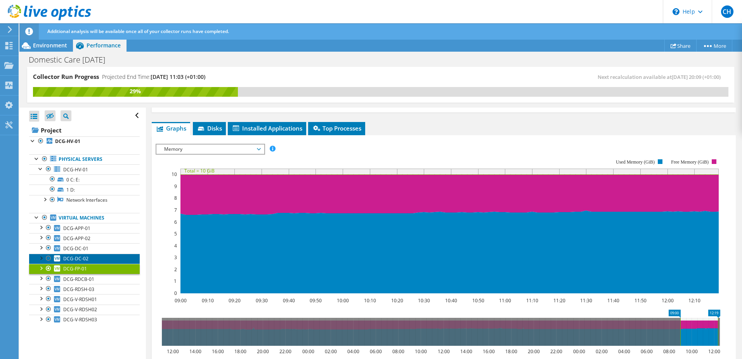
click at [83, 260] on span "DCG-DC-02" at bounding box center [75, 258] width 25 height 7
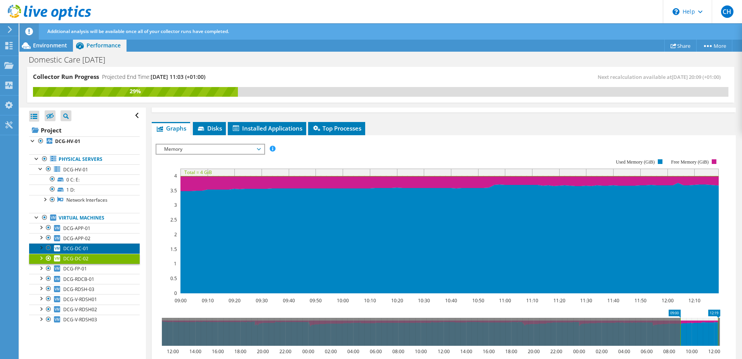
click at [89, 248] on link "DCG-DC-01" at bounding box center [84, 248] width 111 height 10
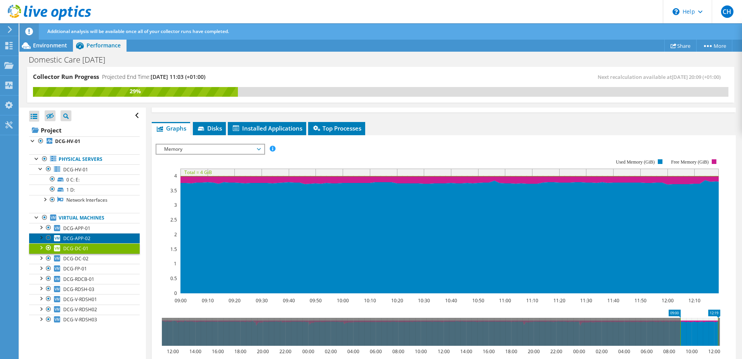
click at [92, 238] on link "DCG-APP-02" at bounding box center [84, 238] width 111 height 10
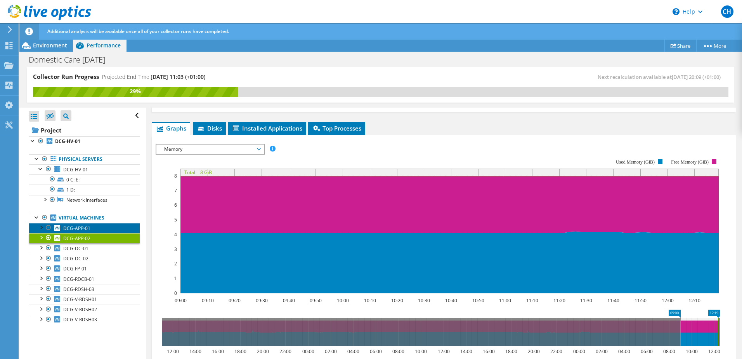
click at [92, 229] on link "DCG-APP-01" at bounding box center [84, 228] width 111 height 10
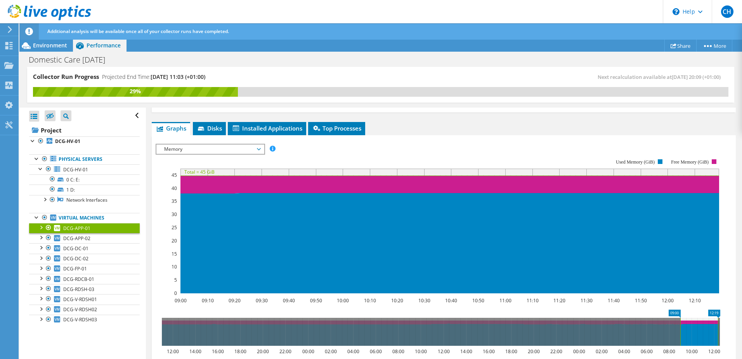
click at [232, 147] on span "Memory" at bounding box center [210, 148] width 100 height 9
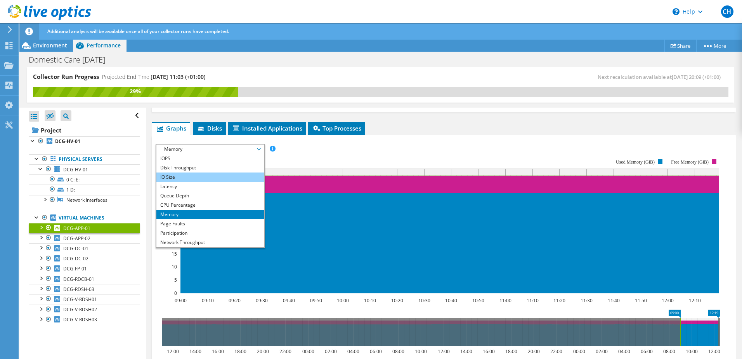
click at [212, 173] on li "IO Size" at bounding box center [210, 176] width 108 height 9
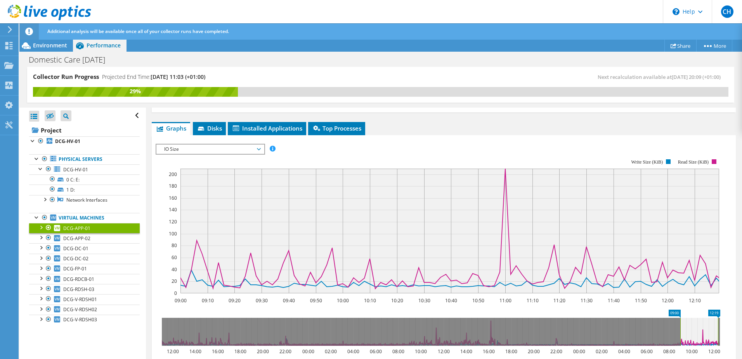
click at [205, 150] on span "IO Size" at bounding box center [210, 148] width 100 height 9
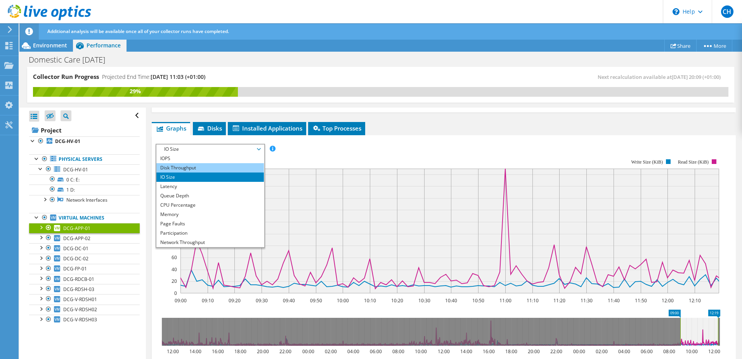
click at [206, 169] on li "Disk Throughput" at bounding box center [210, 167] width 108 height 9
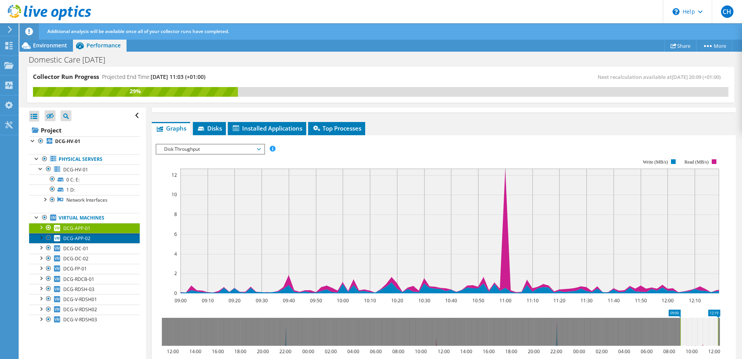
click at [71, 241] on link "DCG-APP-02" at bounding box center [84, 238] width 111 height 10
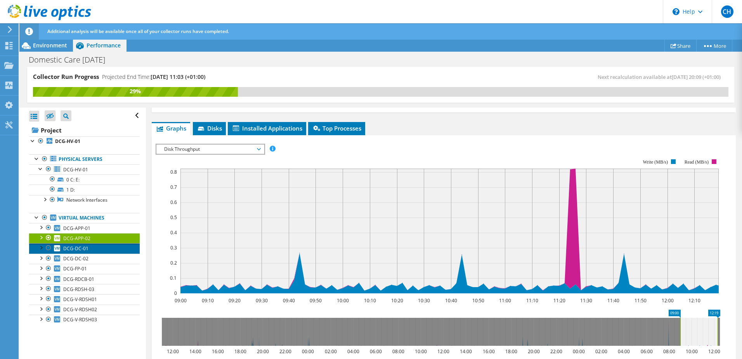
click at [76, 250] on span "DCG-DC-01" at bounding box center [75, 248] width 25 height 7
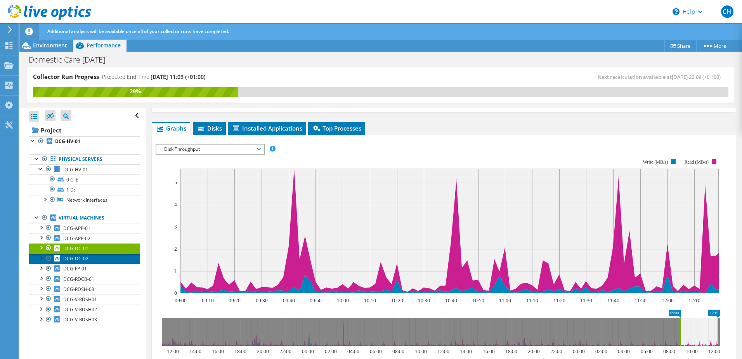
click at [68, 262] on link "DCG-DC-02" at bounding box center [84, 258] width 111 height 10
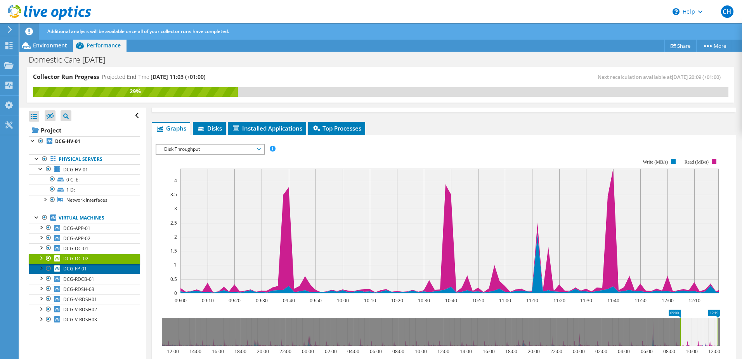
click at [84, 267] on span "DCG-FP-01" at bounding box center [75, 268] width 24 height 7
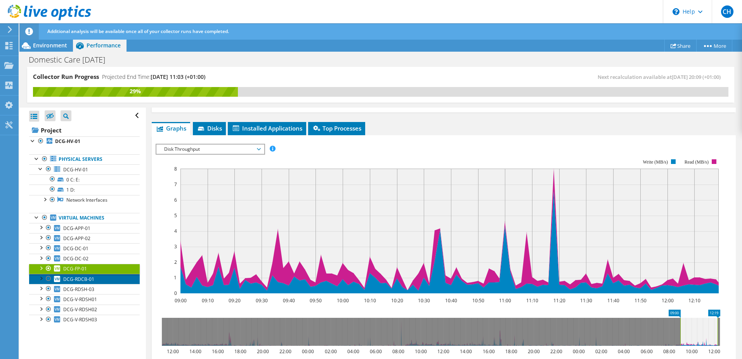
click at [91, 281] on span "DCG-RDCB-01" at bounding box center [78, 279] width 31 height 7
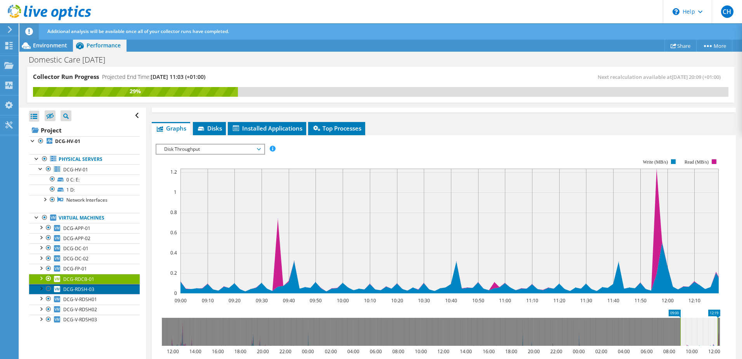
click at [86, 288] on span "DCG-RDSH-03" at bounding box center [78, 289] width 31 height 7
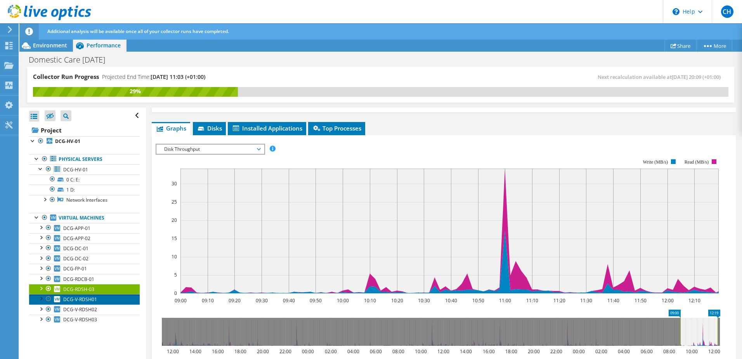
click at [99, 301] on link "DCG-V-RDSH01" at bounding box center [84, 299] width 111 height 10
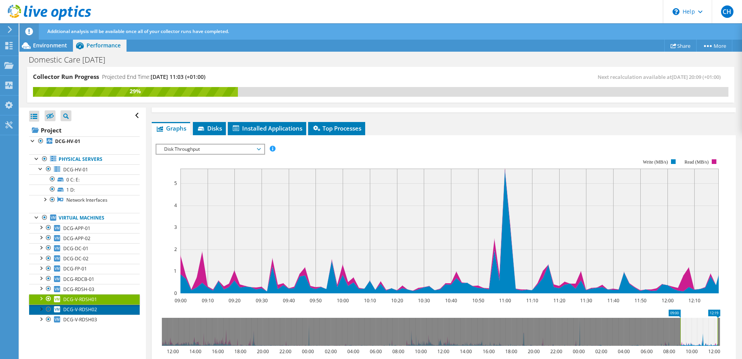
click at [99, 311] on link "DCG-V-RDSH02" at bounding box center [84, 309] width 111 height 10
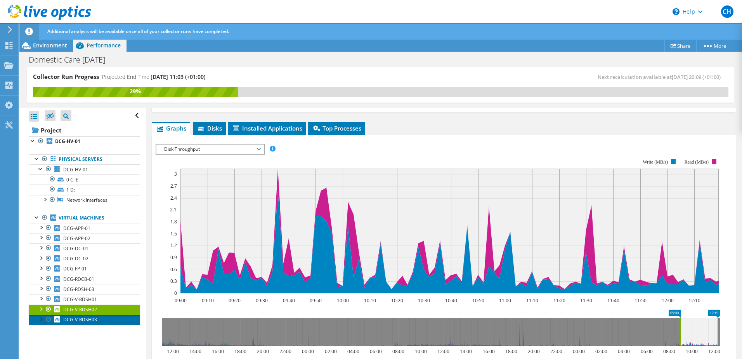
click at [91, 318] on span "DCG-V-RDSH03" at bounding box center [80, 319] width 34 height 7
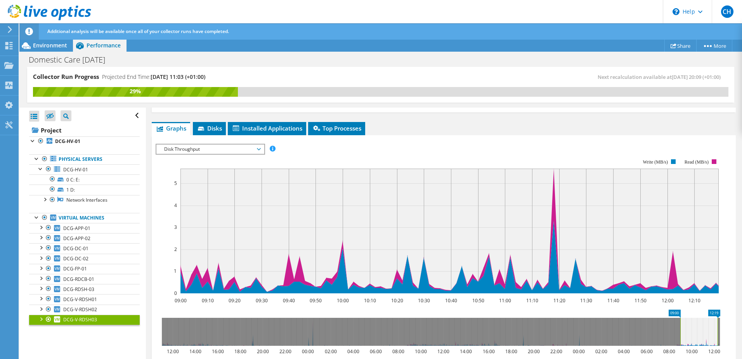
click at [230, 151] on span "Disk Throughput" at bounding box center [210, 148] width 100 height 9
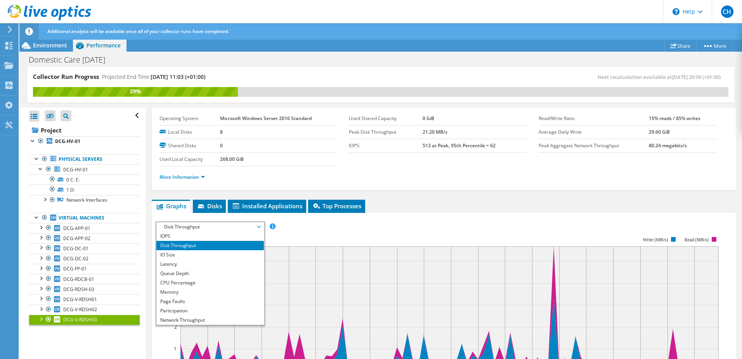
scroll to position [58, 0]
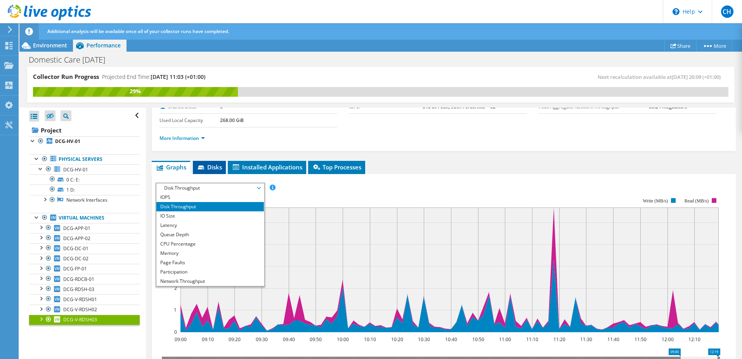
click at [207, 167] on span "Disks" at bounding box center [209, 167] width 25 height 8
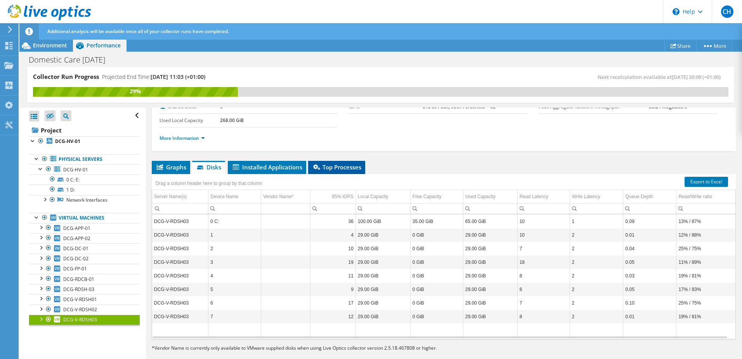
click at [354, 164] on span "Top Processes" at bounding box center [336, 167] width 49 height 8
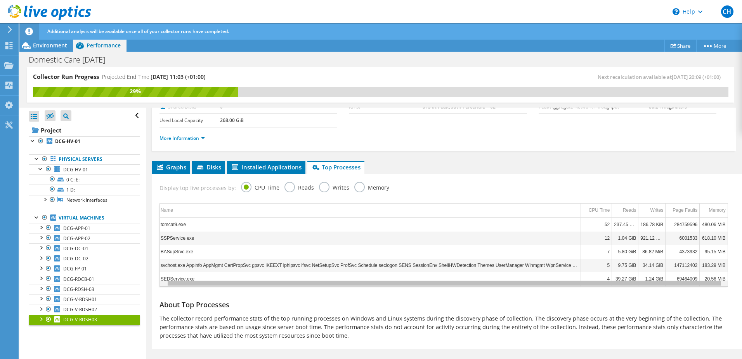
scroll to position [0, 0]
drag, startPoint x: 597, startPoint y: 286, endPoint x: 372, endPoint y: 286, distance: 225.1
click at [372, 286] on body "CH End User [PERSON_NAME] [EMAIL_ADDRESS][DOMAIN_NAME] EOS Systems Limited My P…" at bounding box center [371, 179] width 742 height 359
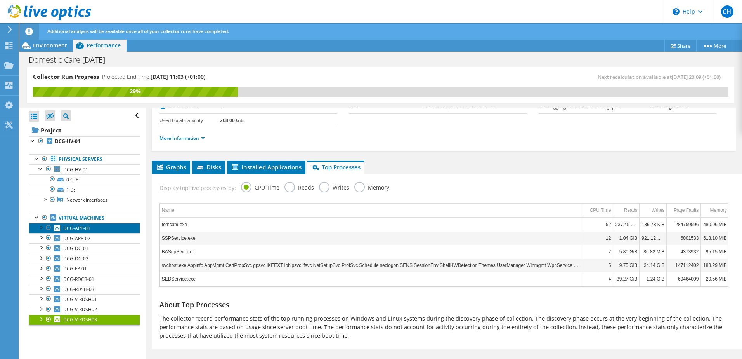
click at [71, 233] on link "DCG-APP-01" at bounding box center [84, 228] width 111 height 10
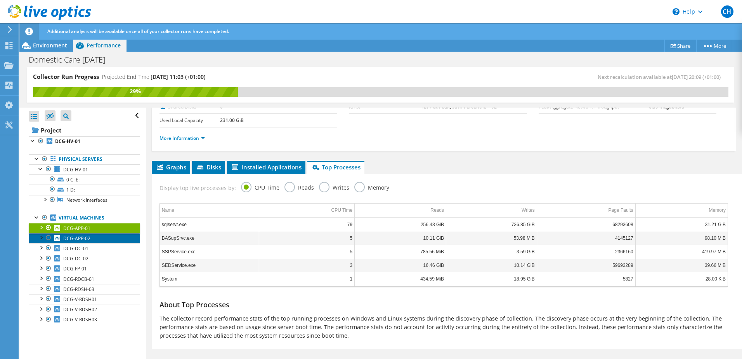
click at [76, 238] on span "DCG-APP-02" at bounding box center [76, 238] width 27 height 7
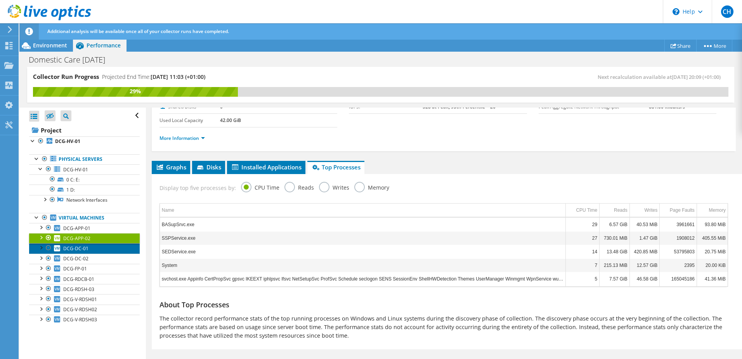
click at [74, 246] on span "DCG-DC-01" at bounding box center [75, 248] width 25 height 7
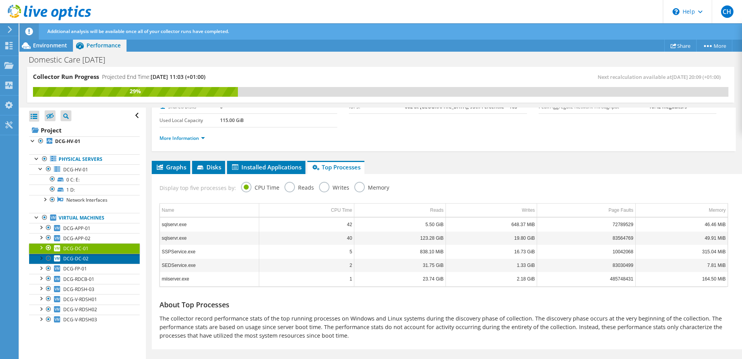
click at [75, 255] on span "DCG-DC-02" at bounding box center [75, 258] width 25 height 7
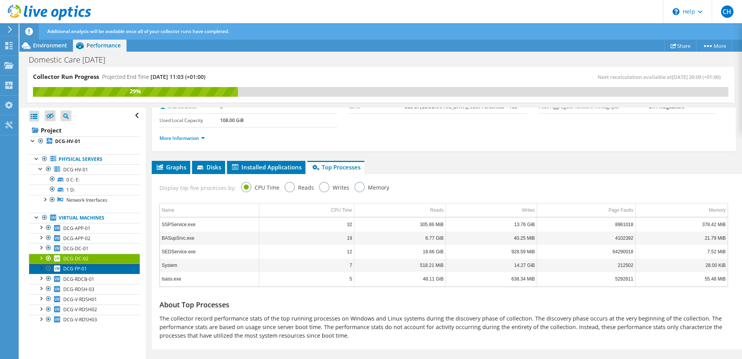
click at [77, 269] on span "DCG-FP-01" at bounding box center [75, 268] width 24 height 7
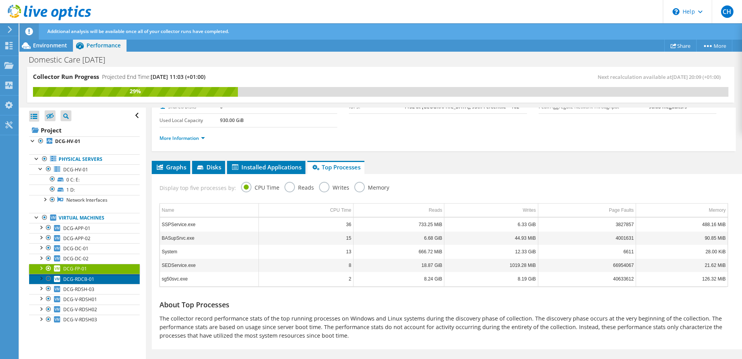
click at [81, 280] on span "DCG-RDCB-01" at bounding box center [78, 279] width 31 height 7
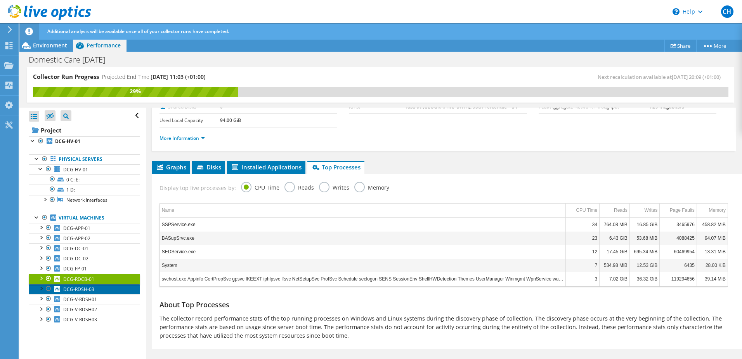
click at [84, 293] on link "DCG-RDSH-03" at bounding box center [84, 289] width 111 height 10
